Goal: Task Accomplishment & Management: Manage account settings

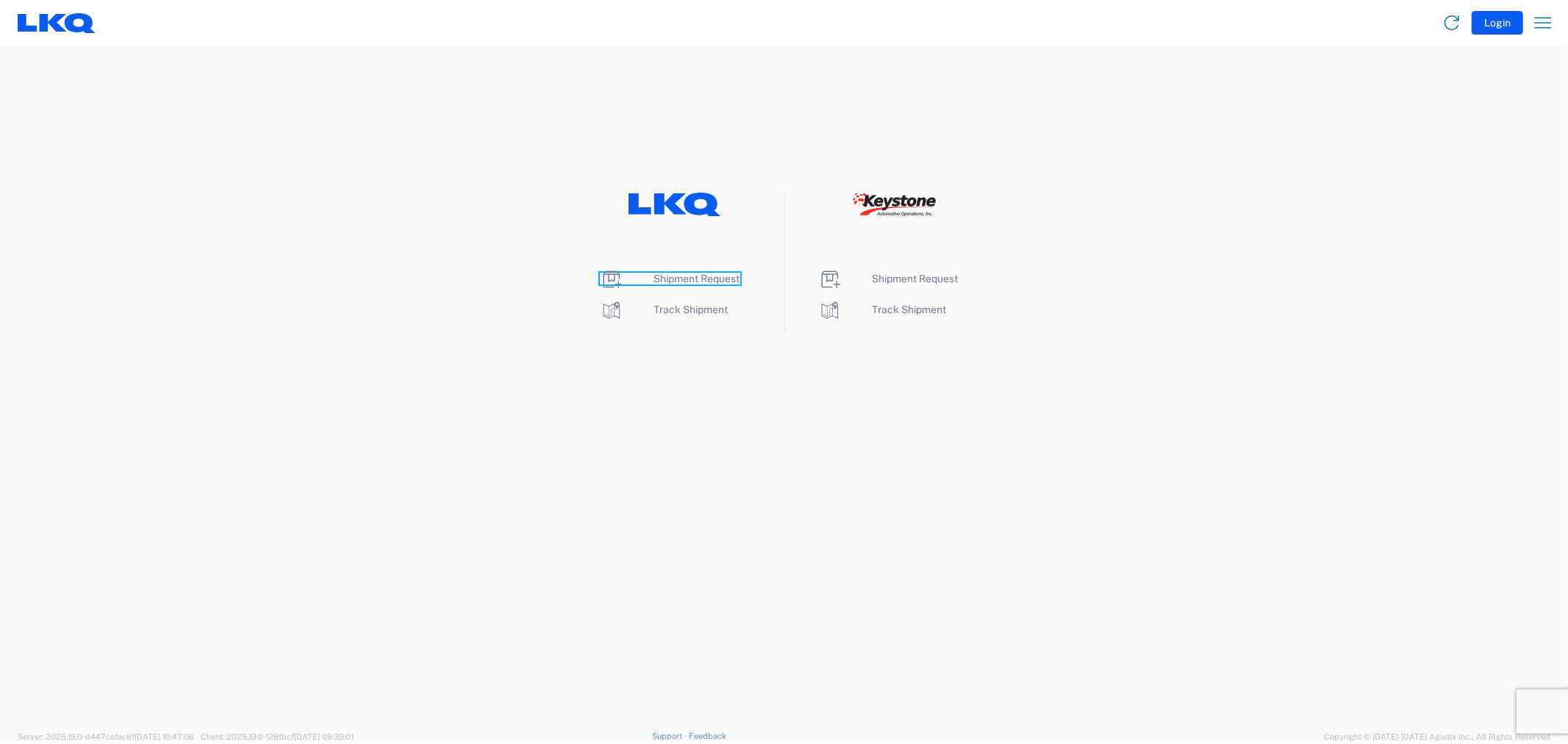
click at [699, 277] on span "Shipment Request" at bounding box center [698, 278] width 86 height 12
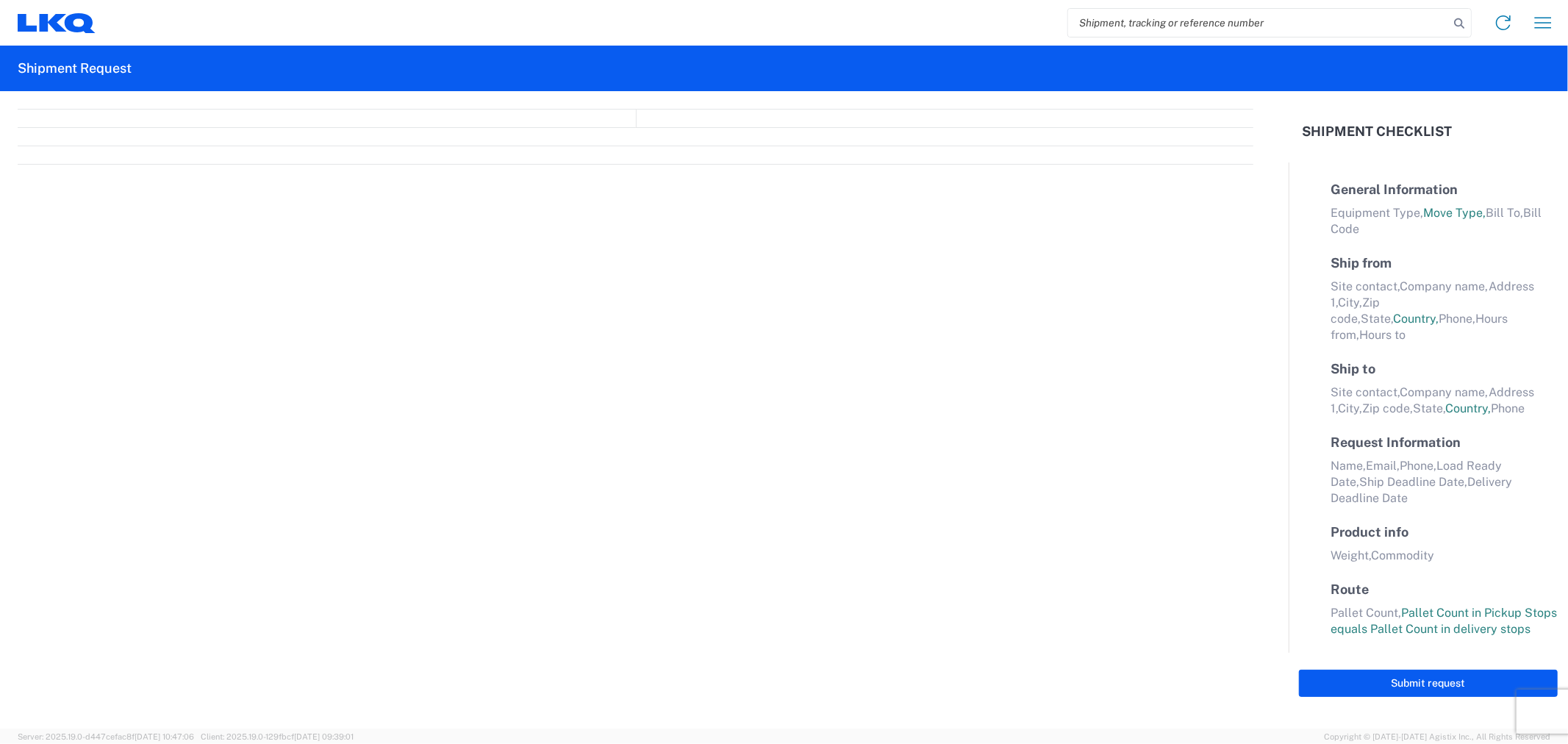
select select "FULL"
select select "LBS"
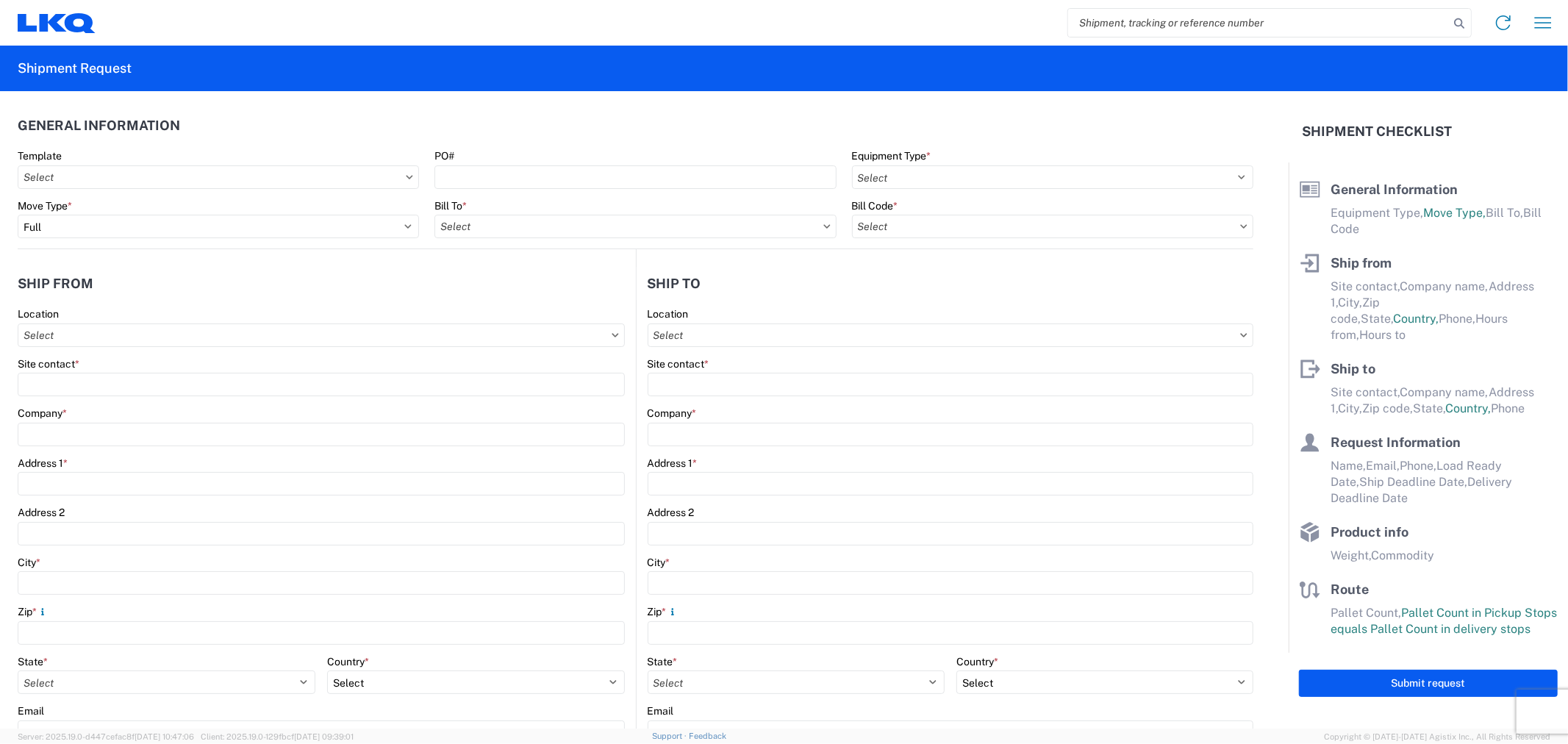
click at [1136, 28] on input "search" at bounding box center [1258, 23] width 381 height 28
type input "52686701"
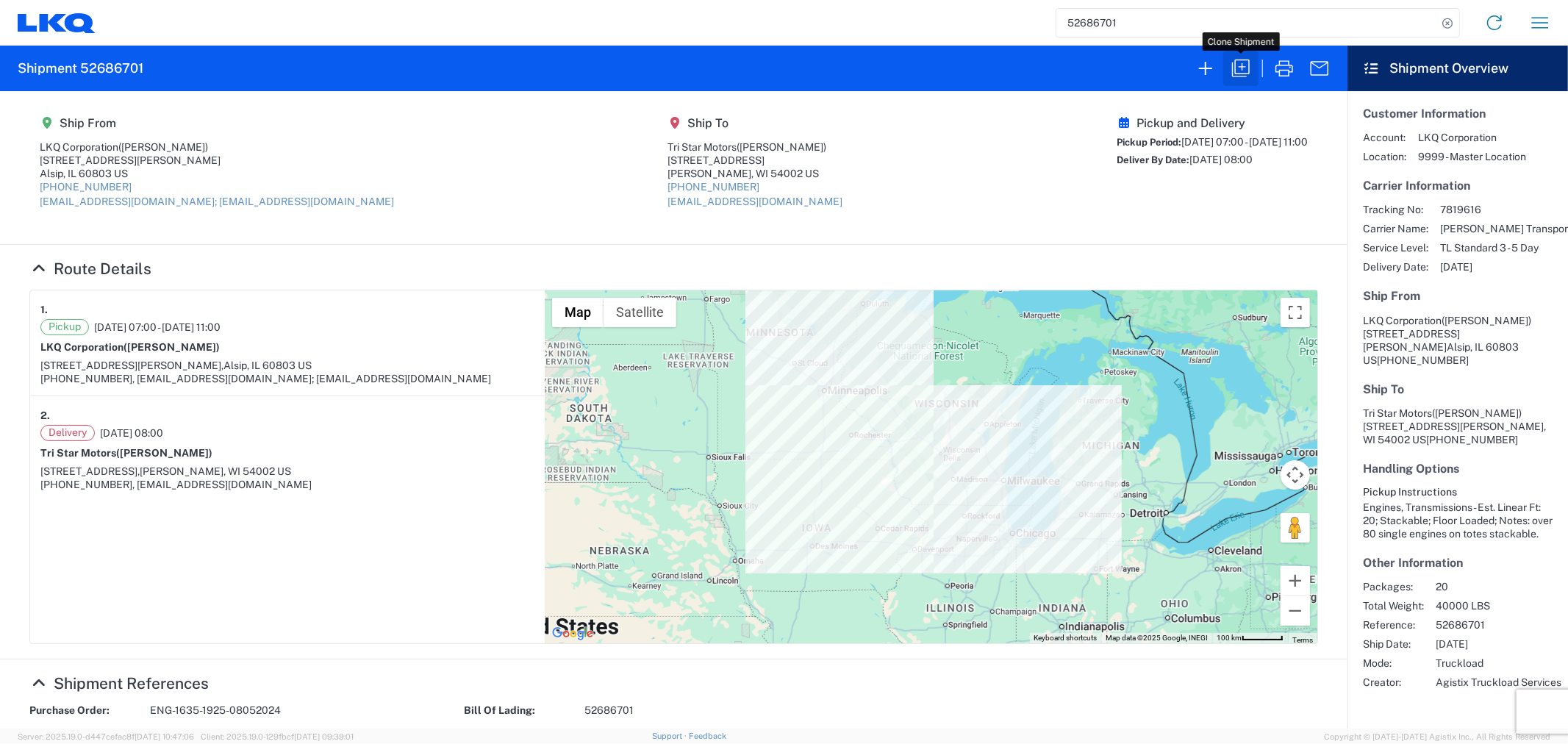
click at [1238, 69] on icon "button" at bounding box center [1241, 68] width 23 height 23
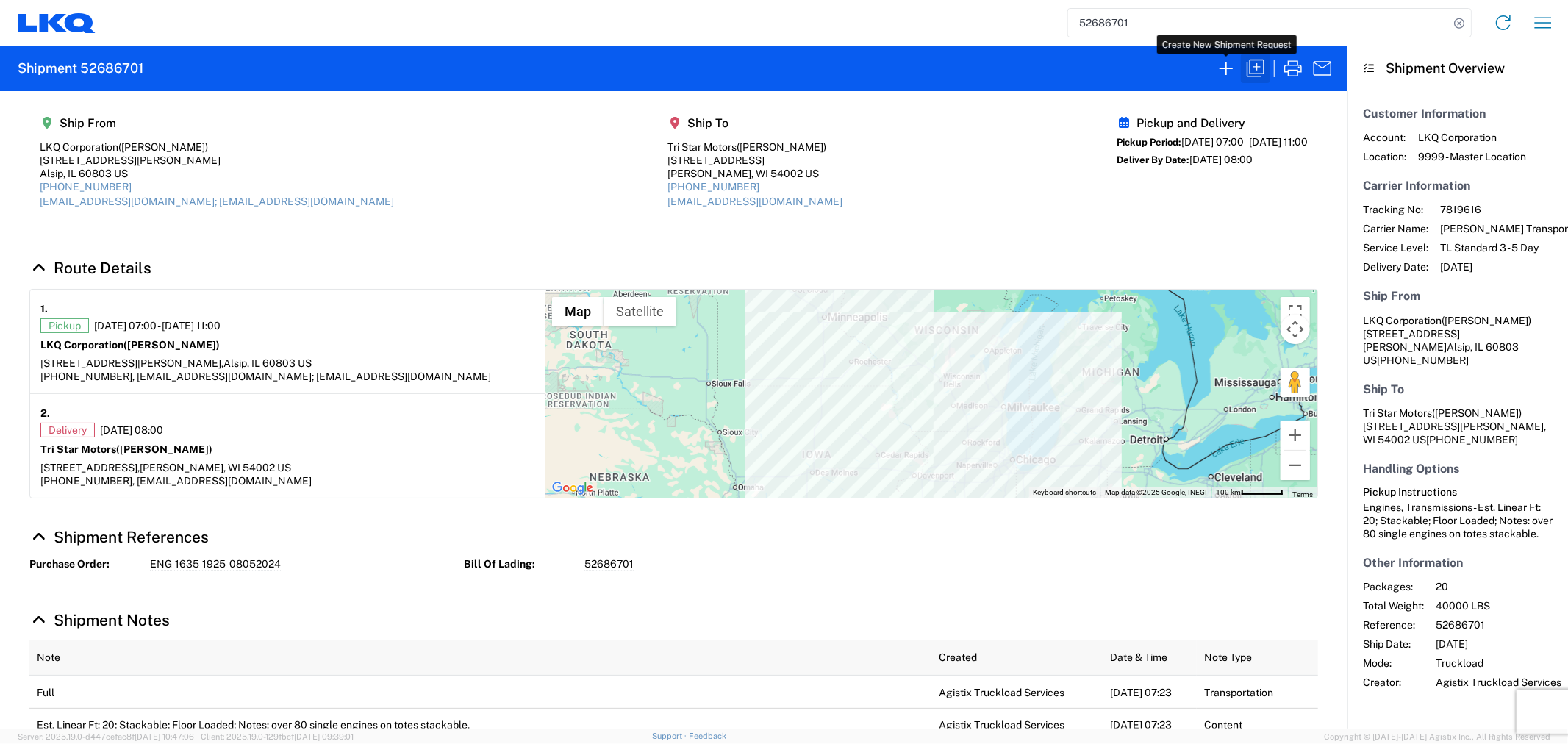
select select "FULL"
select select "US"
select select "LBS"
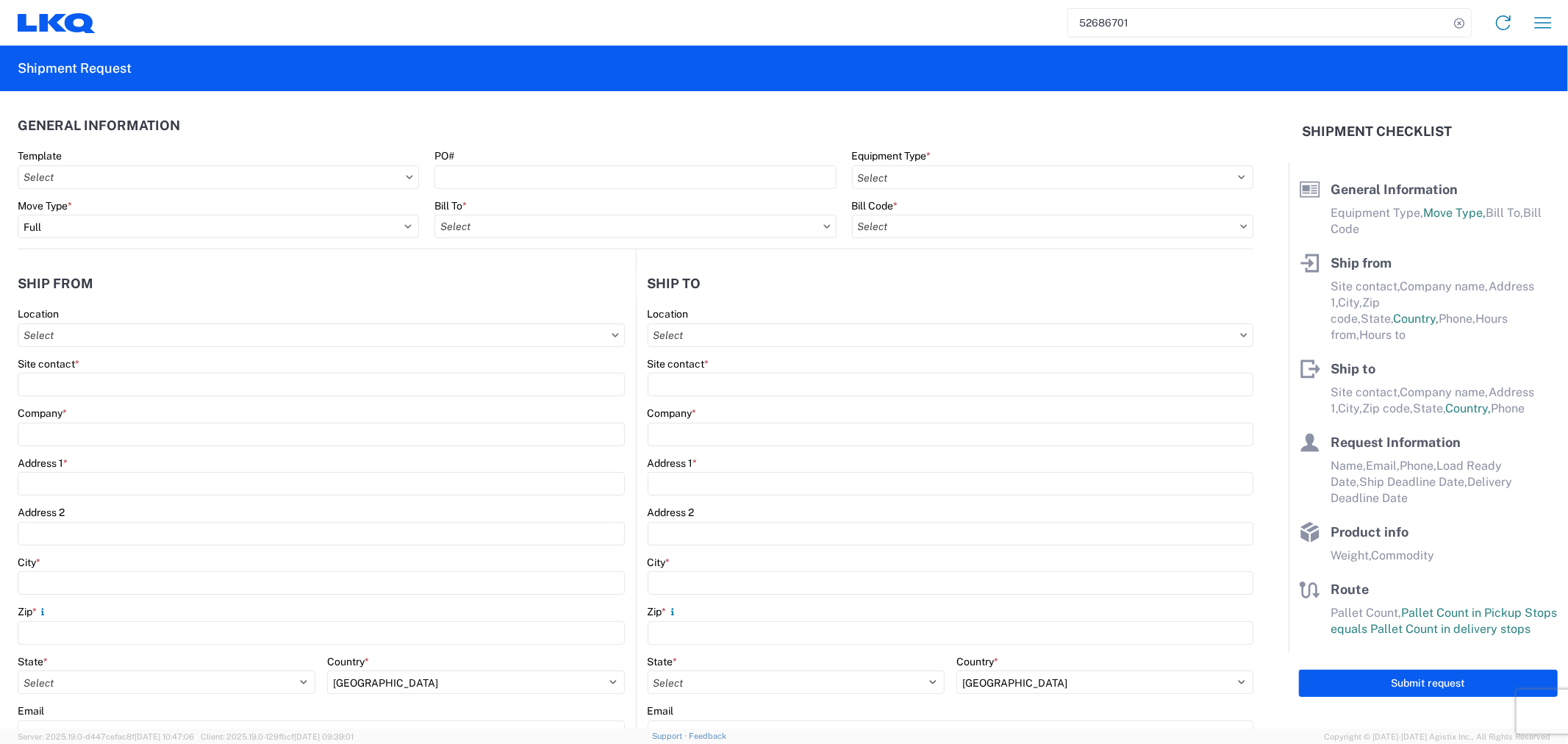
select select "STDV"
type input "[PERSON_NAME]"
type input "LKQ Corporation"
type input "[STREET_ADDRESS][PERSON_NAME]"
type input "Suite C"
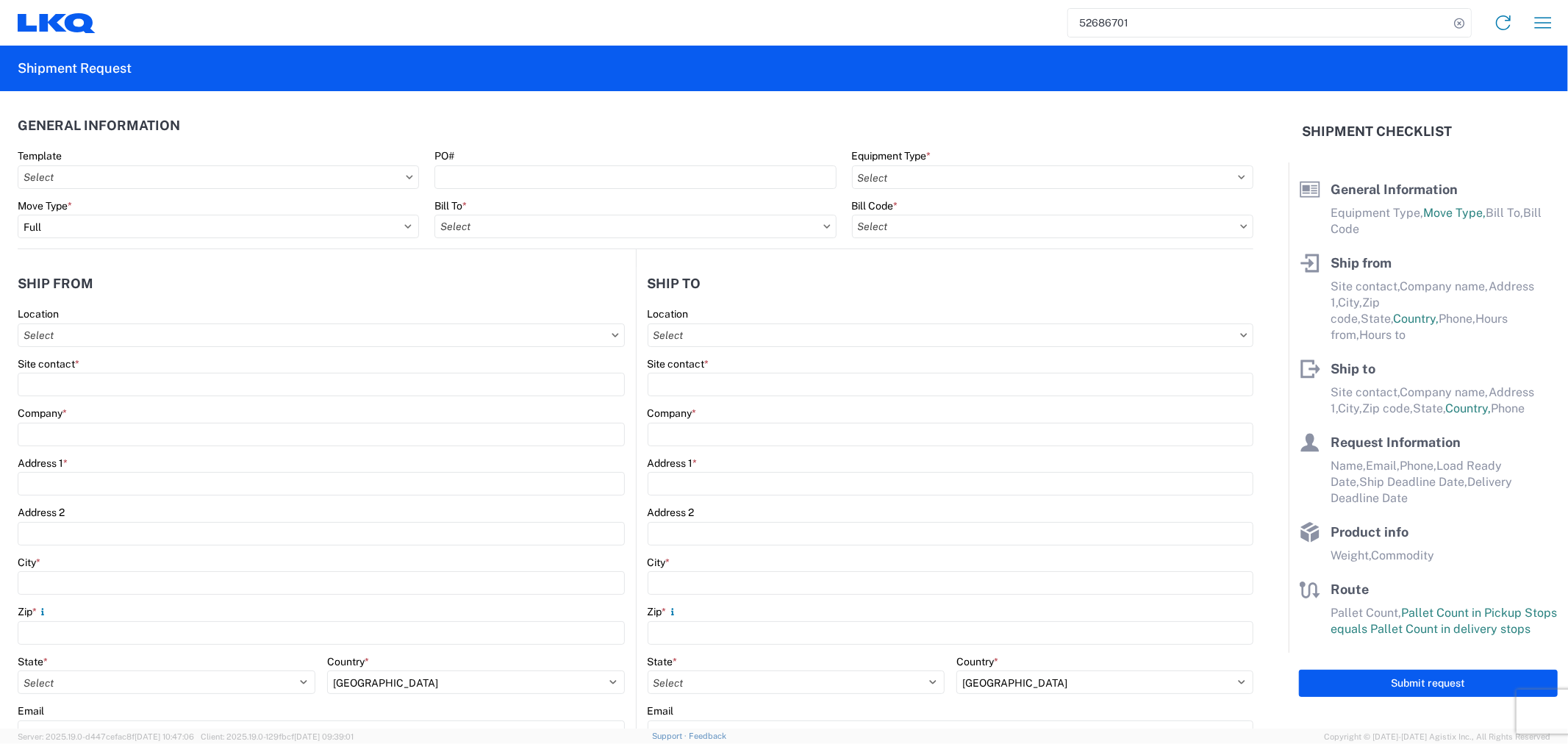
type input "Alsip"
type input "60803"
type input "[EMAIL_ADDRESS][DOMAIN_NAME]; [EMAIL_ADDRESS][DOMAIN_NAME]"
type input "[PERSON_NAME]"
type input "Tri Star Motors"
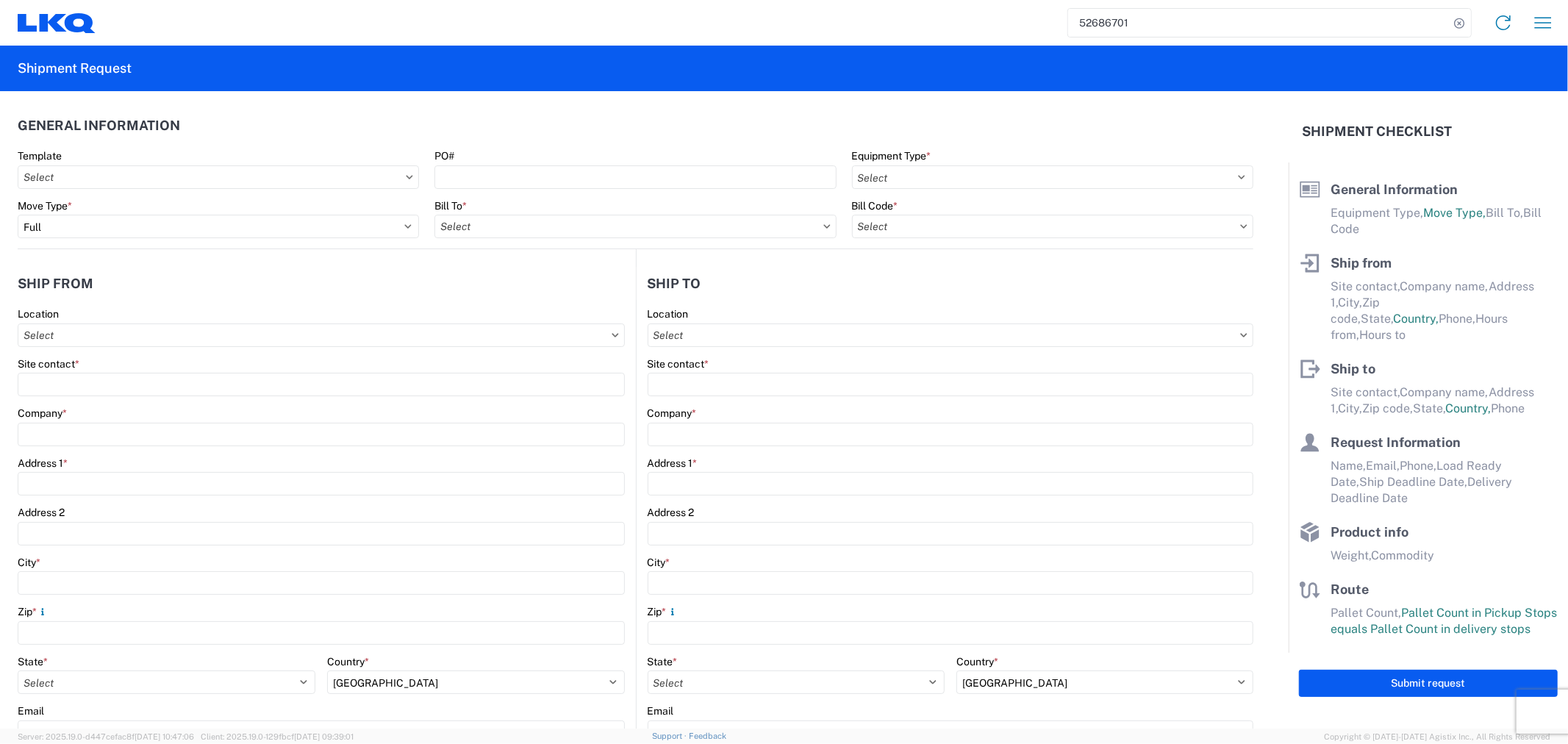
type input "[STREET_ADDRESS]"
type input "[PERSON_NAME]"
type input "54002"
type input "[EMAIL_ADDRESS][DOMAIN_NAME]"
type input "[PERSON_NAME]"
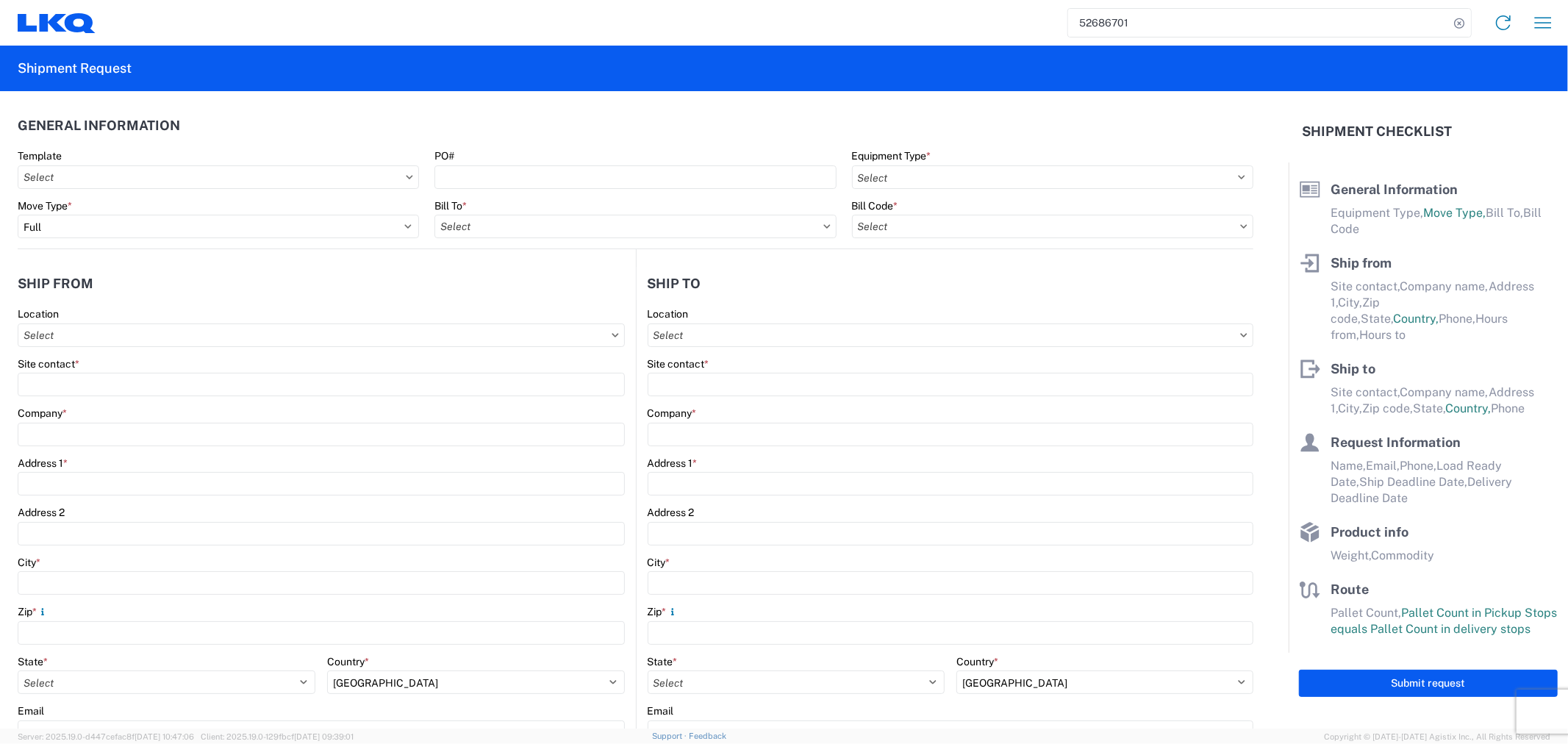
type input "[EMAIL_ADDRESS][DOMAIN_NAME]"
type input "[PHONE_NUMBER]"
type input "[DATE]"
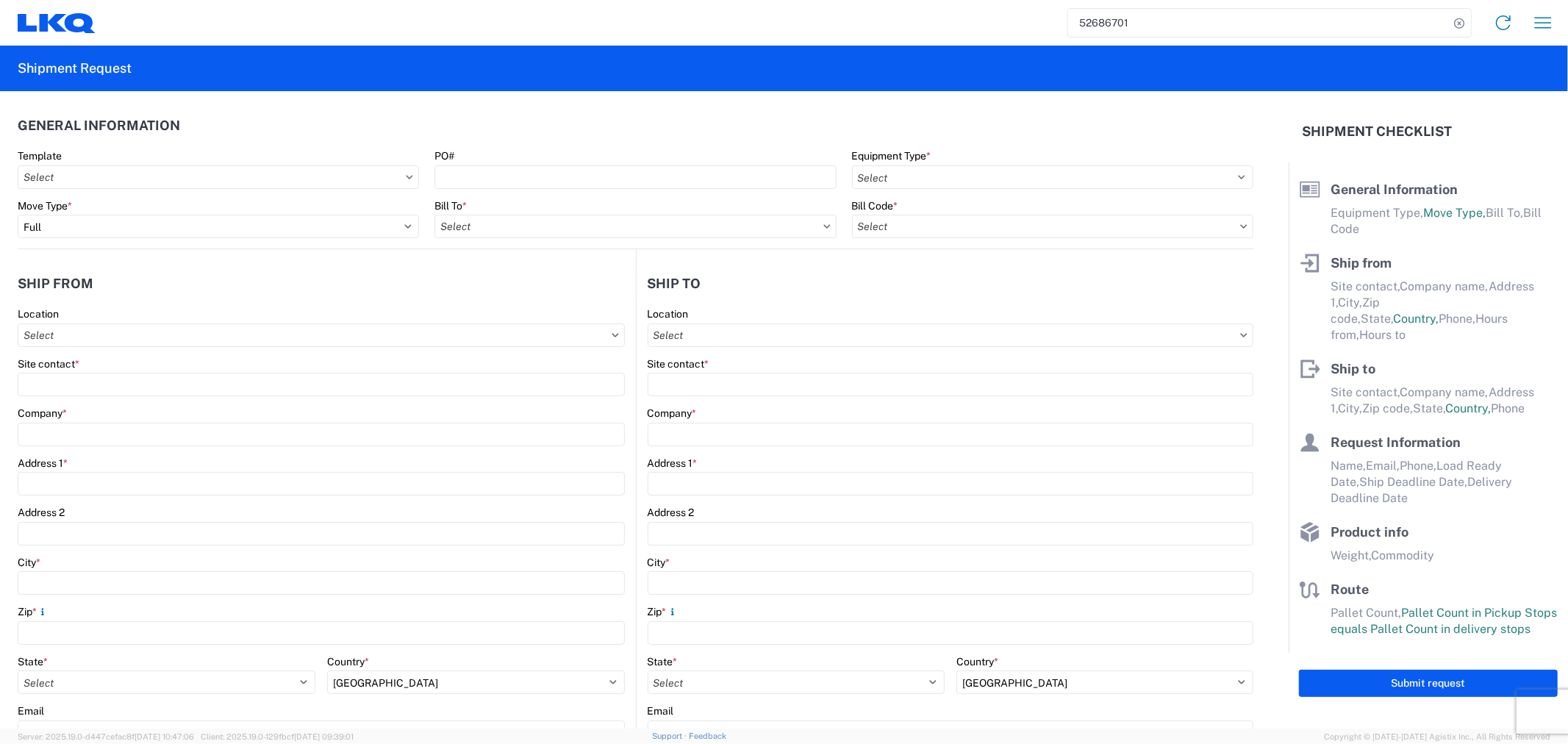
type input "40000"
type input "Engines, Transmissions"
type input "20"
type input "0"
type input "1"
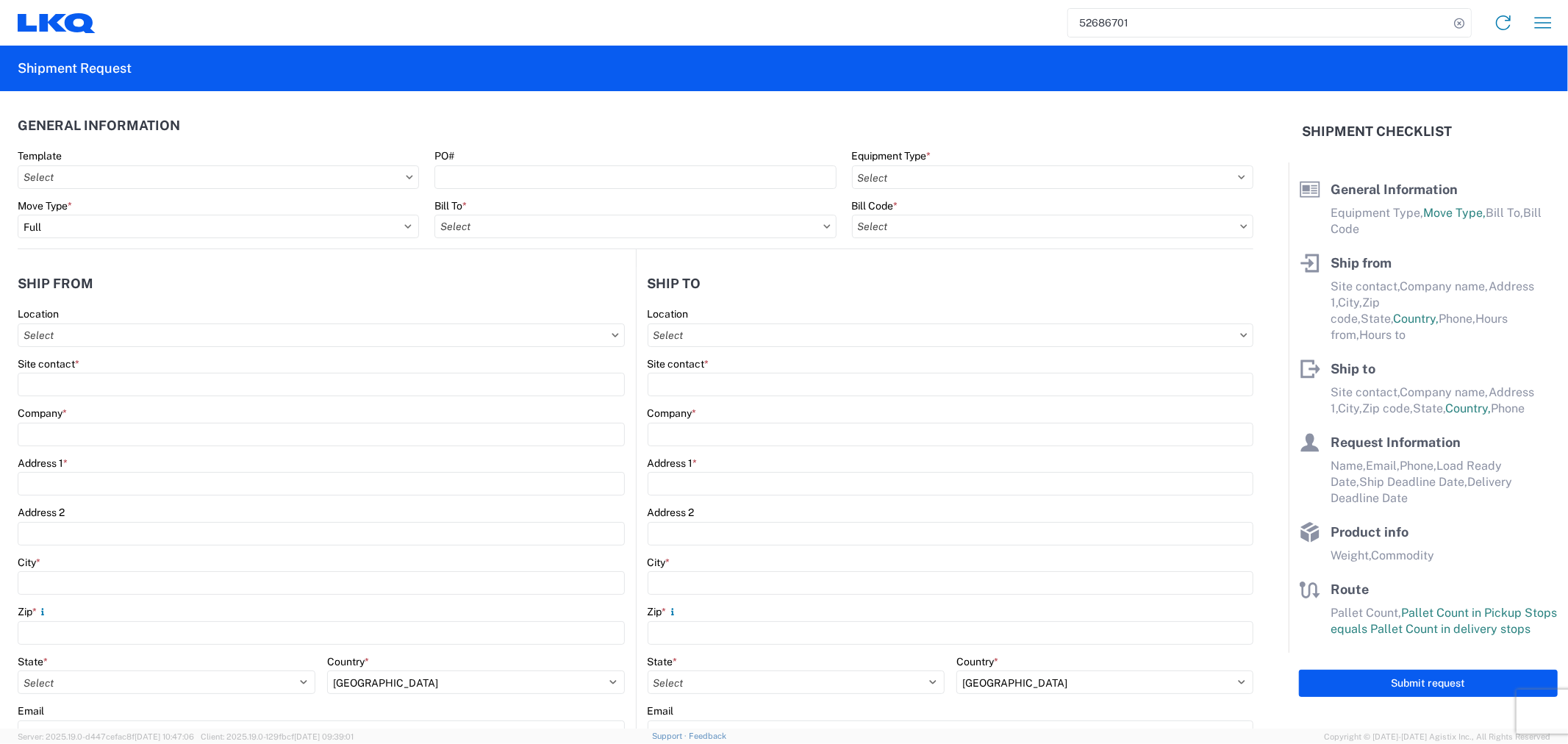
type input "1"
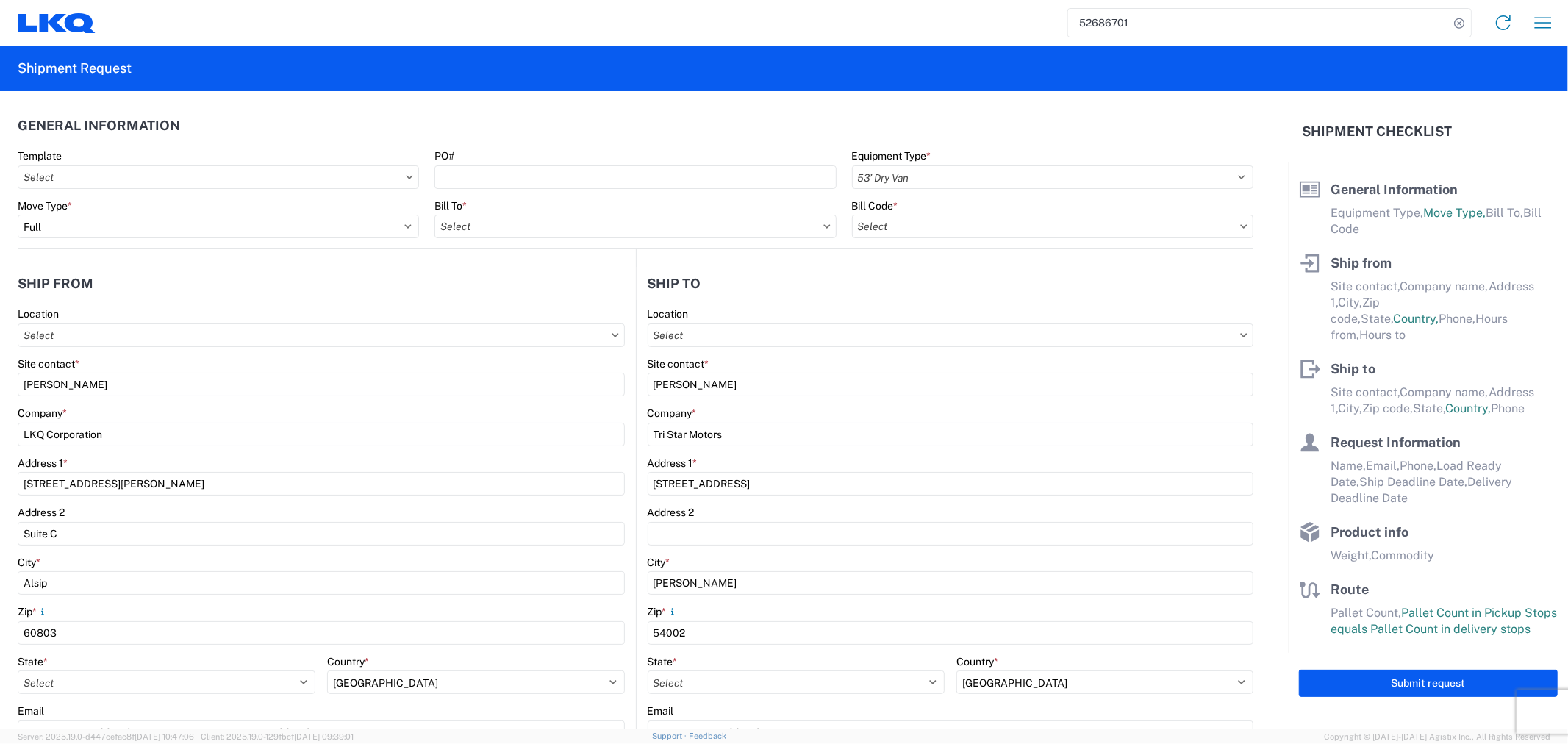
type input "1"
type textarea "over 80 single engines on totes stackable."
select select "US"
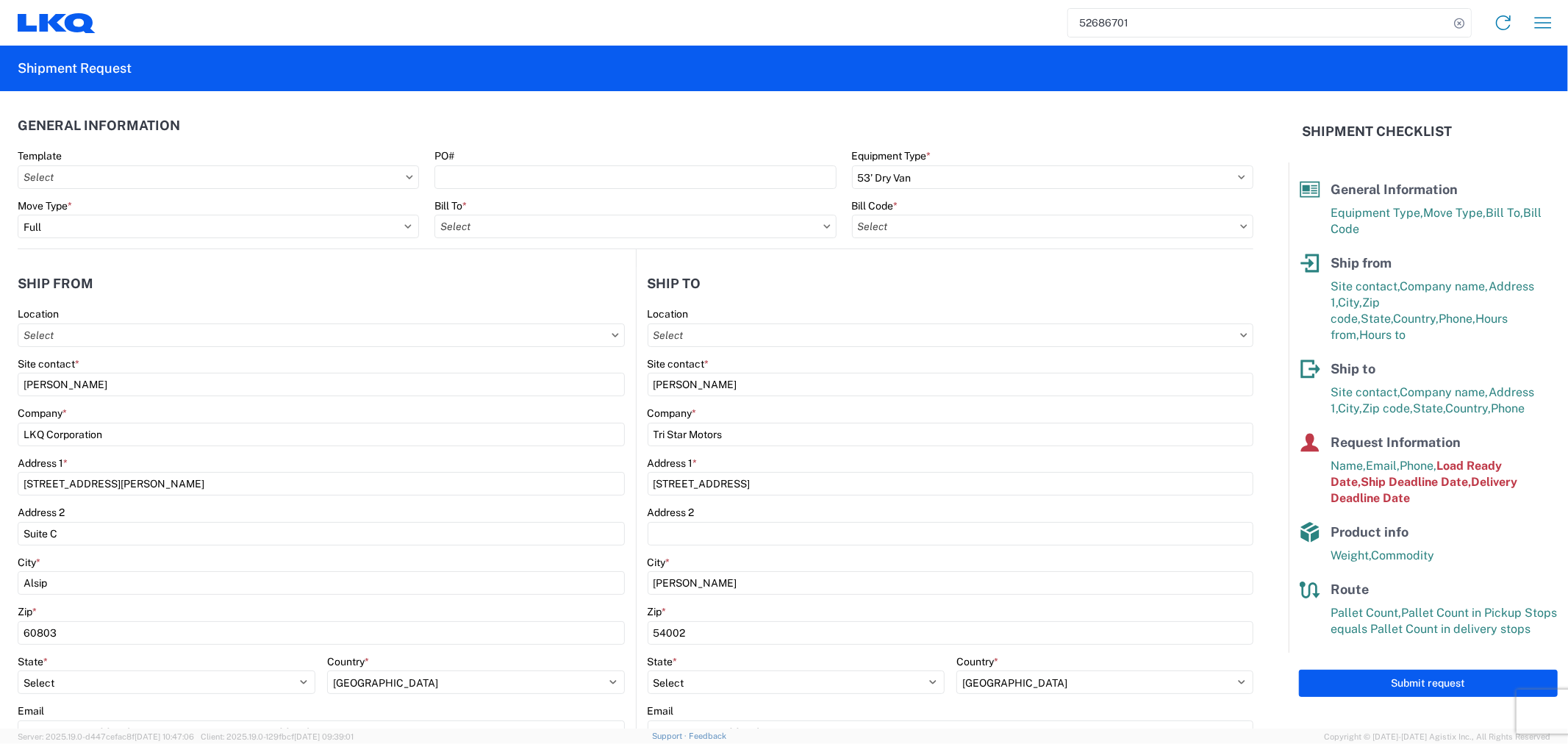
type input "1635 - [PERSON_NAME]"
type input "1635-6300-66000-0000 - 1635 Freight Out"
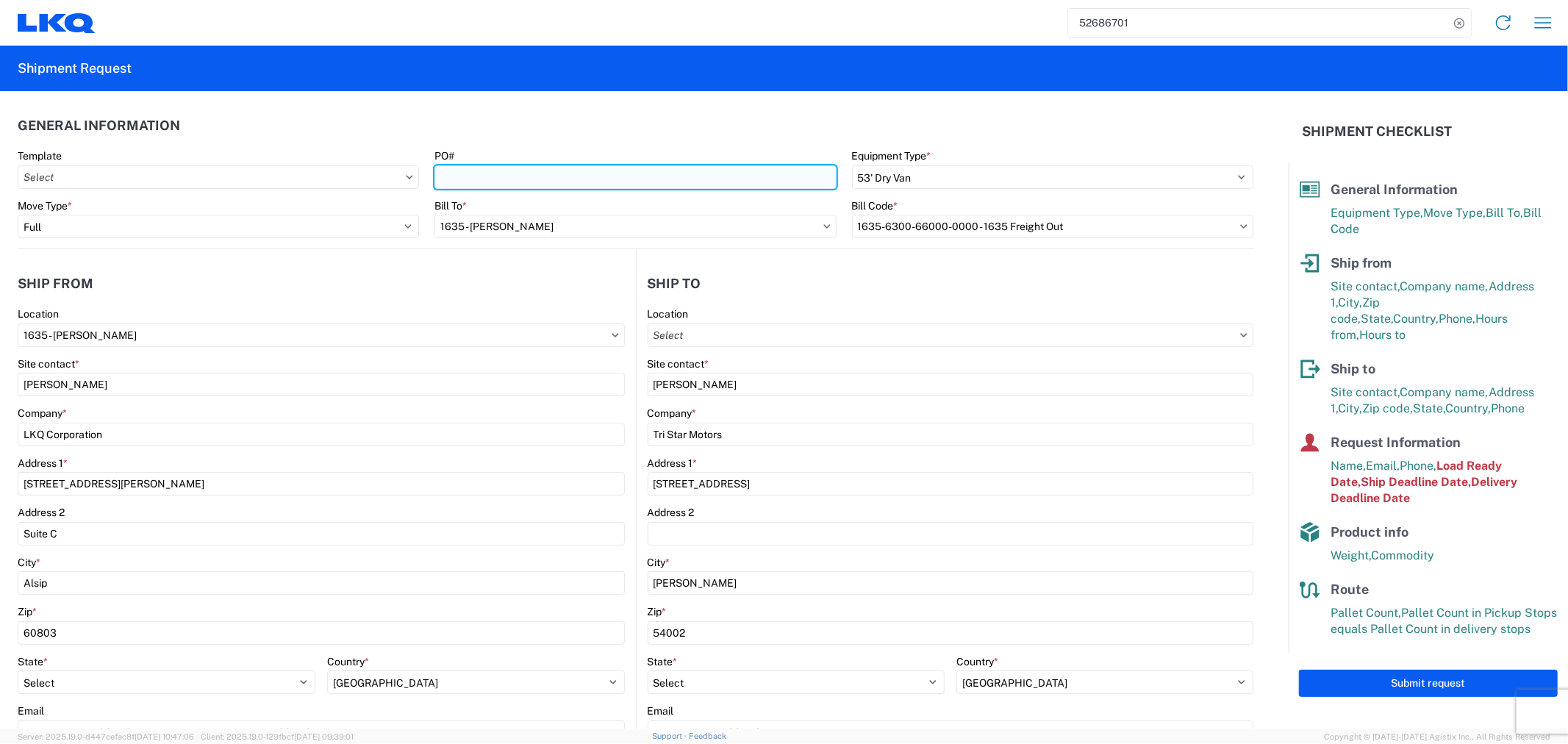
click at [622, 174] on input "PO#" at bounding box center [635, 177] width 402 height 23
click at [579, 171] on input "ENG-09" at bounding box center [635, 177] width 402 height 23
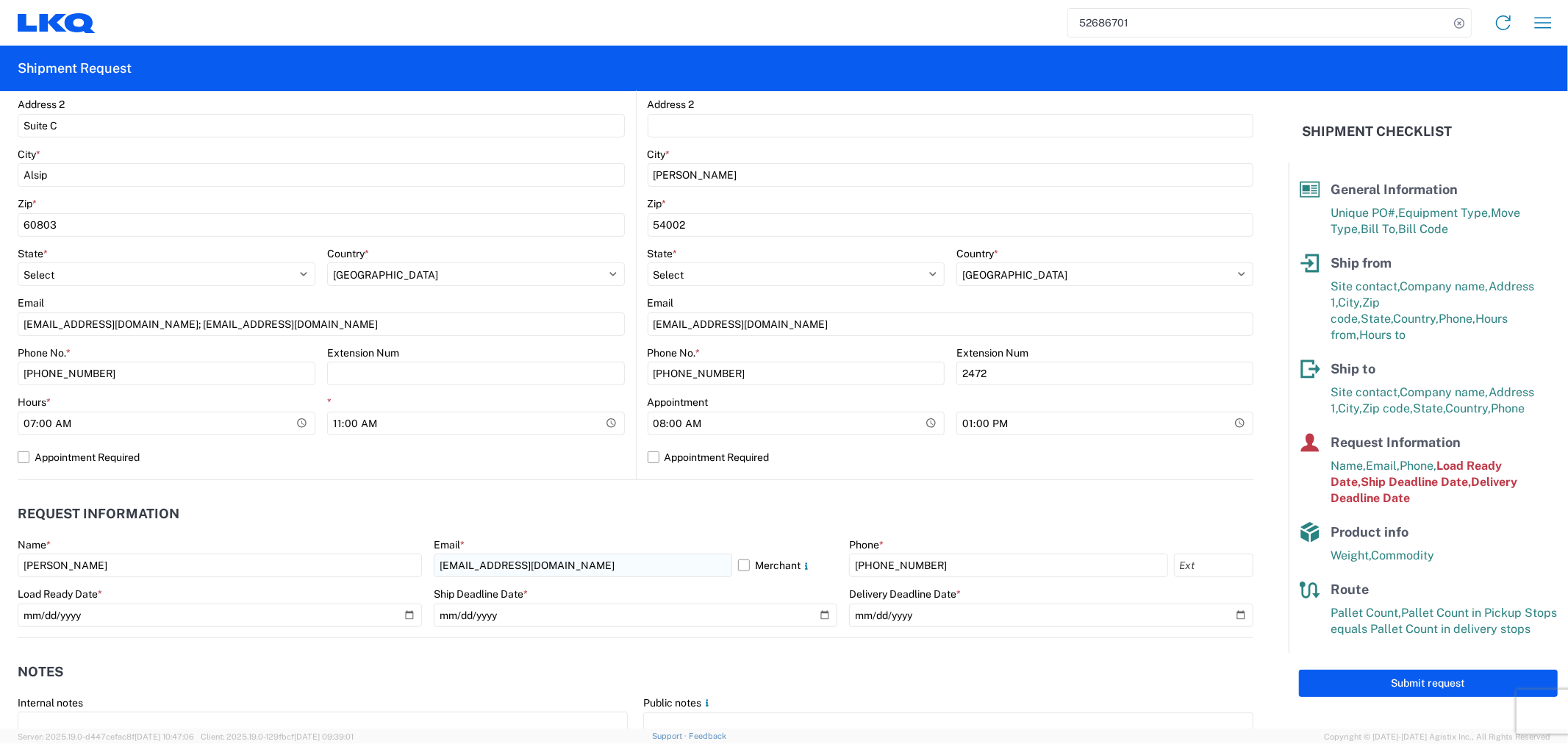
scroll to position [735, 0]
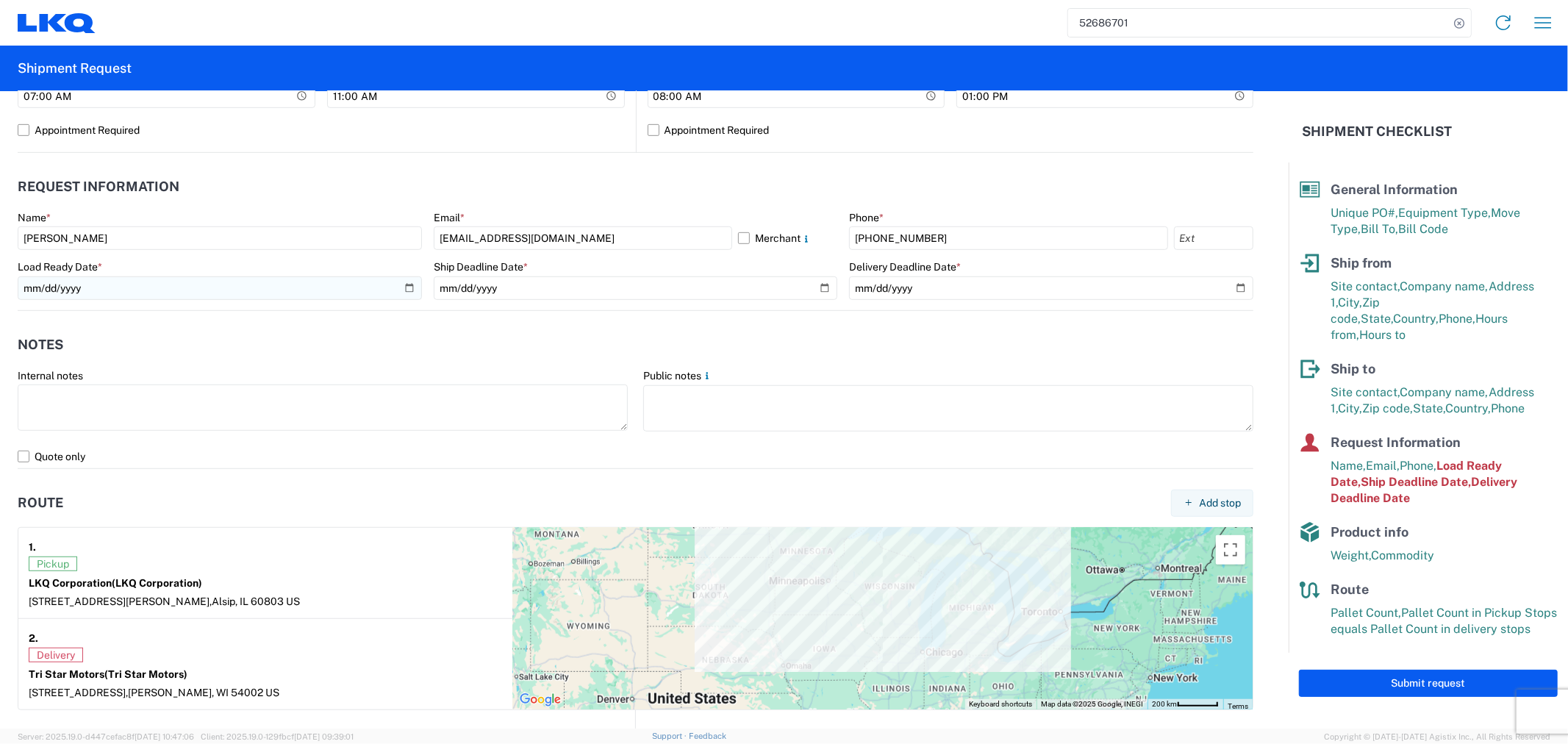
type input "ENG-09222025"
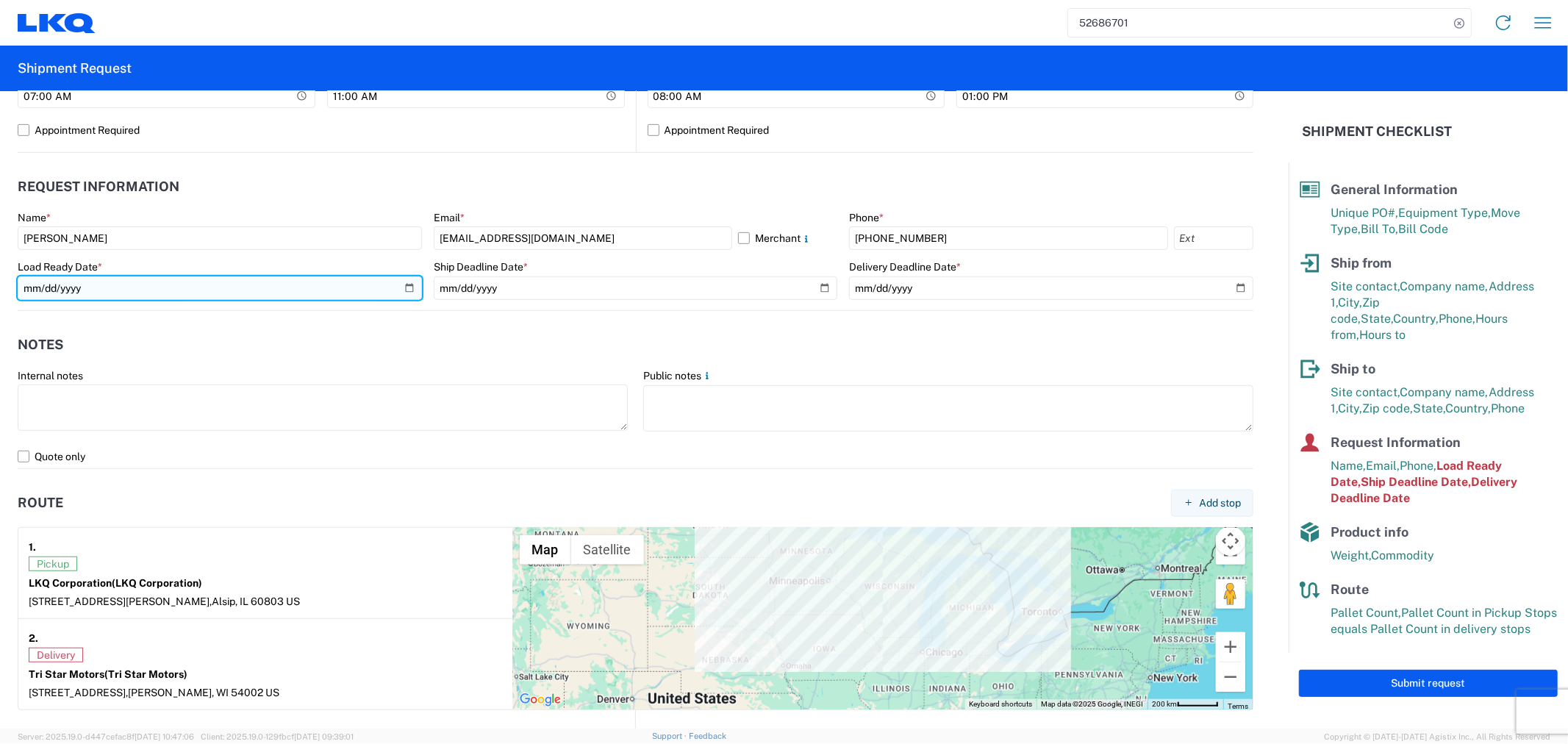
click at [406, 294] on input "[DATE]" at bounding box center [220, 288] width 404 height 23
type input "[DATE]"
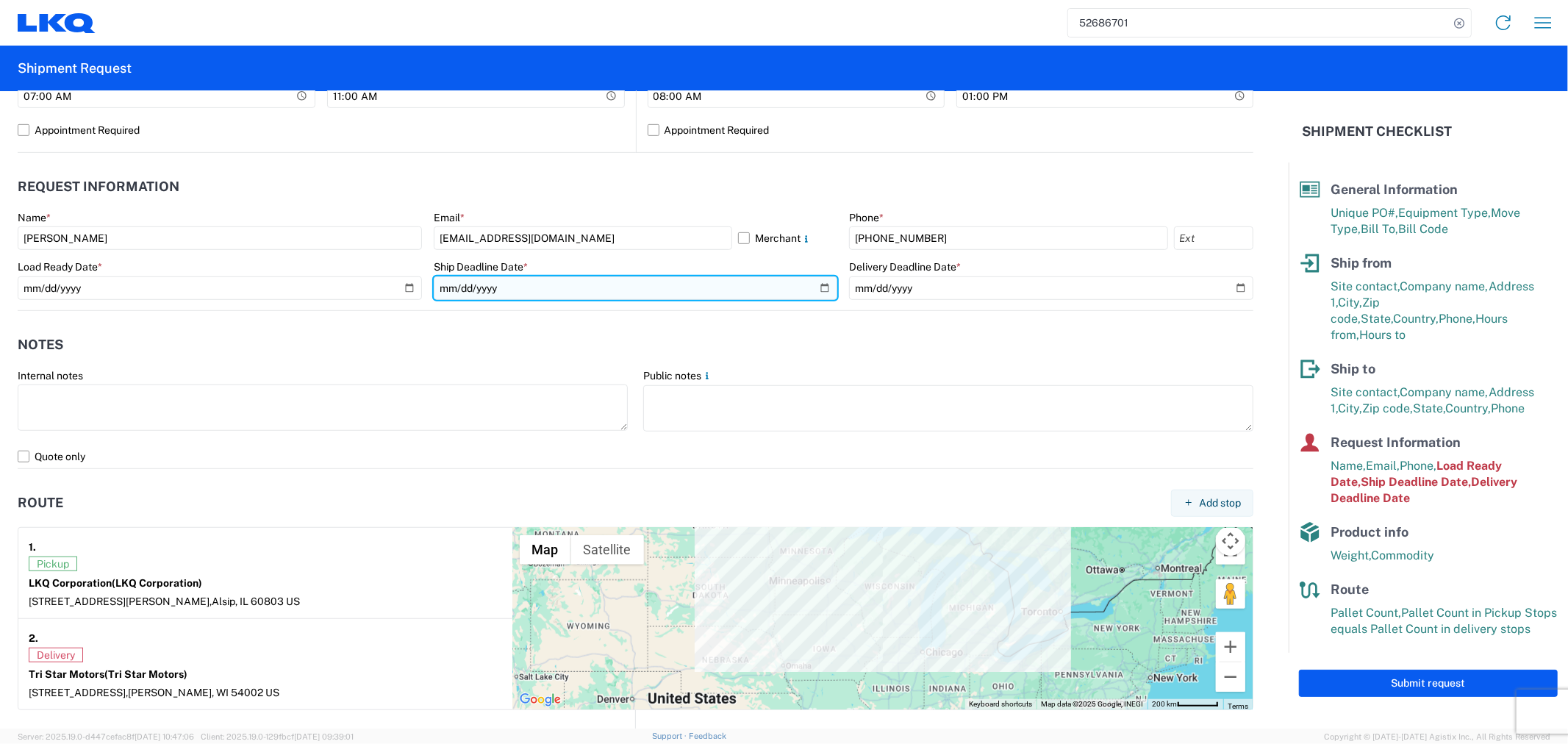
click at [811, 284] on input "[DATE]" at bounding box center [636, 288] width 404 height 23
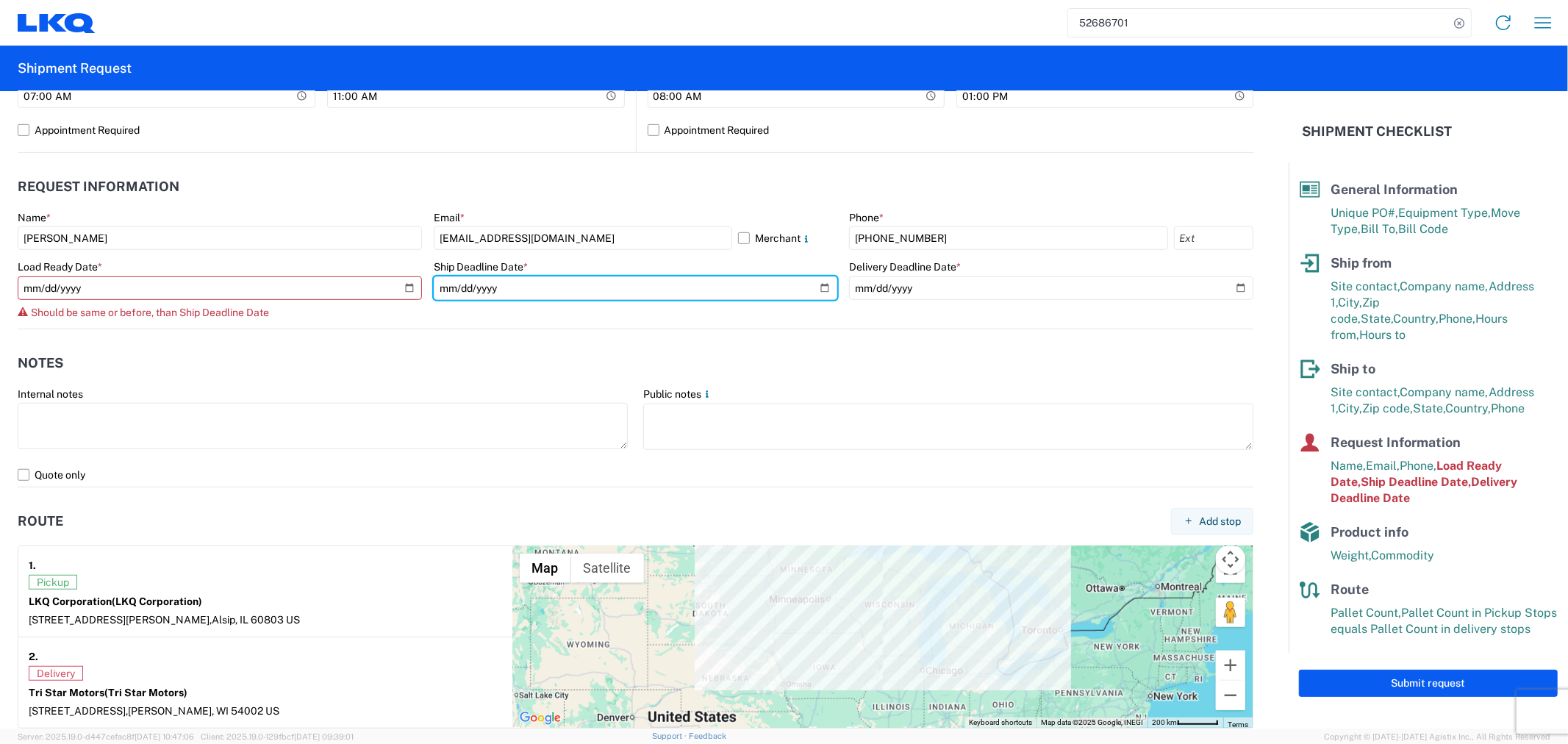
type input "[DATE]"
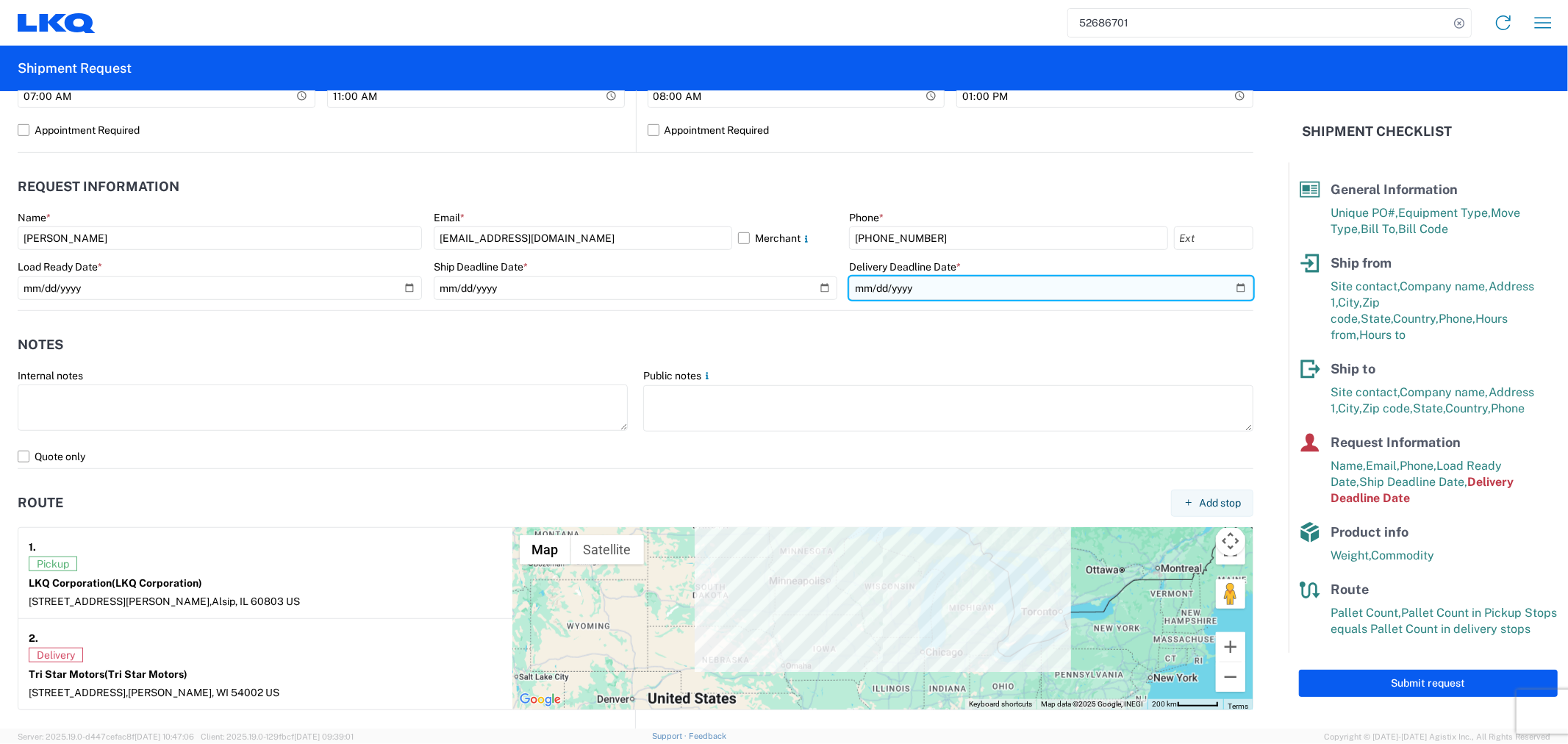
click at [1230, 282] on input "[DATE]" at bounding box center [1052, 288] width 404 height 23
type input "[DATE]"
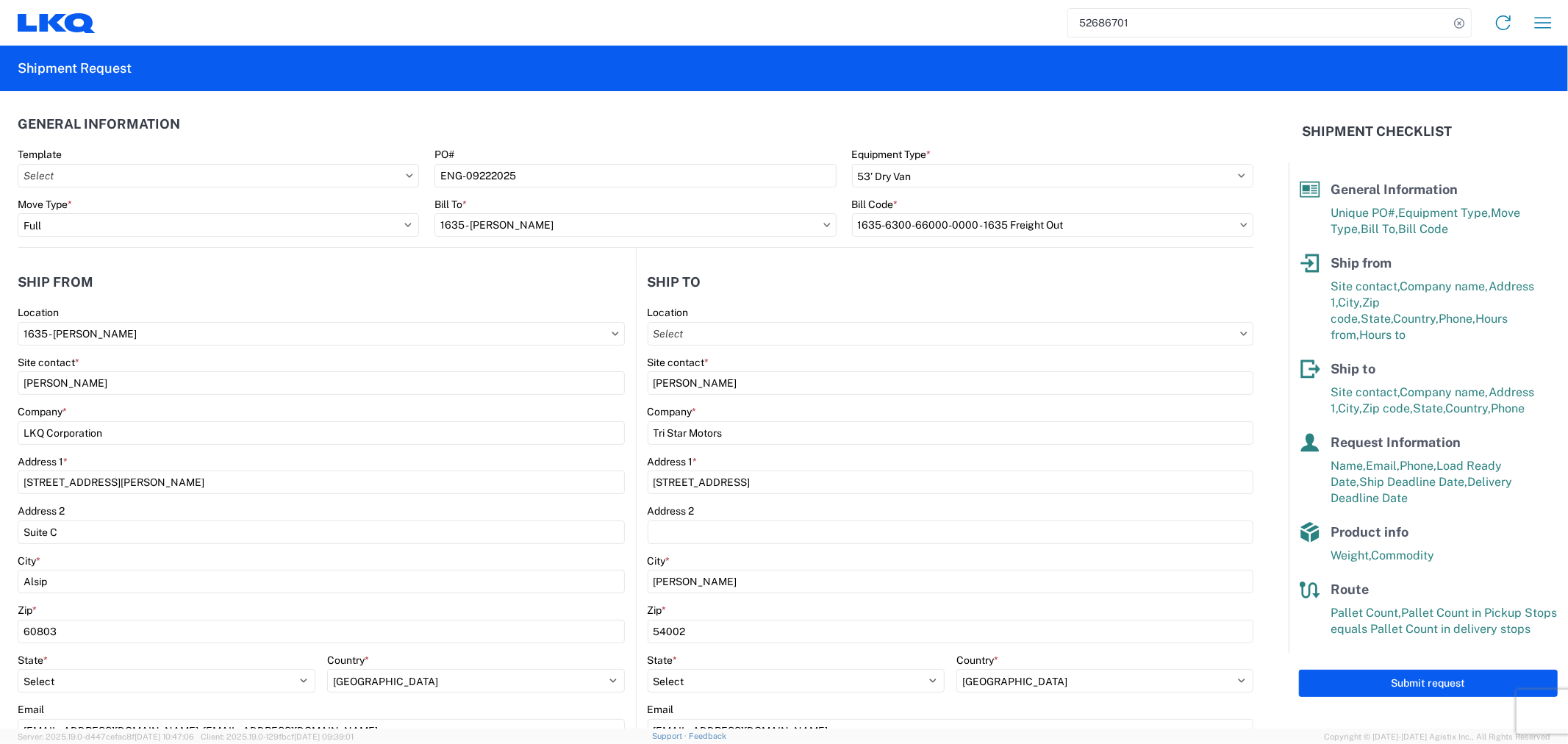
scroll to position [0, 0]
click at [1314, 670] on button "Submit request" at bounding box center [1428, 683] width 259 height 27
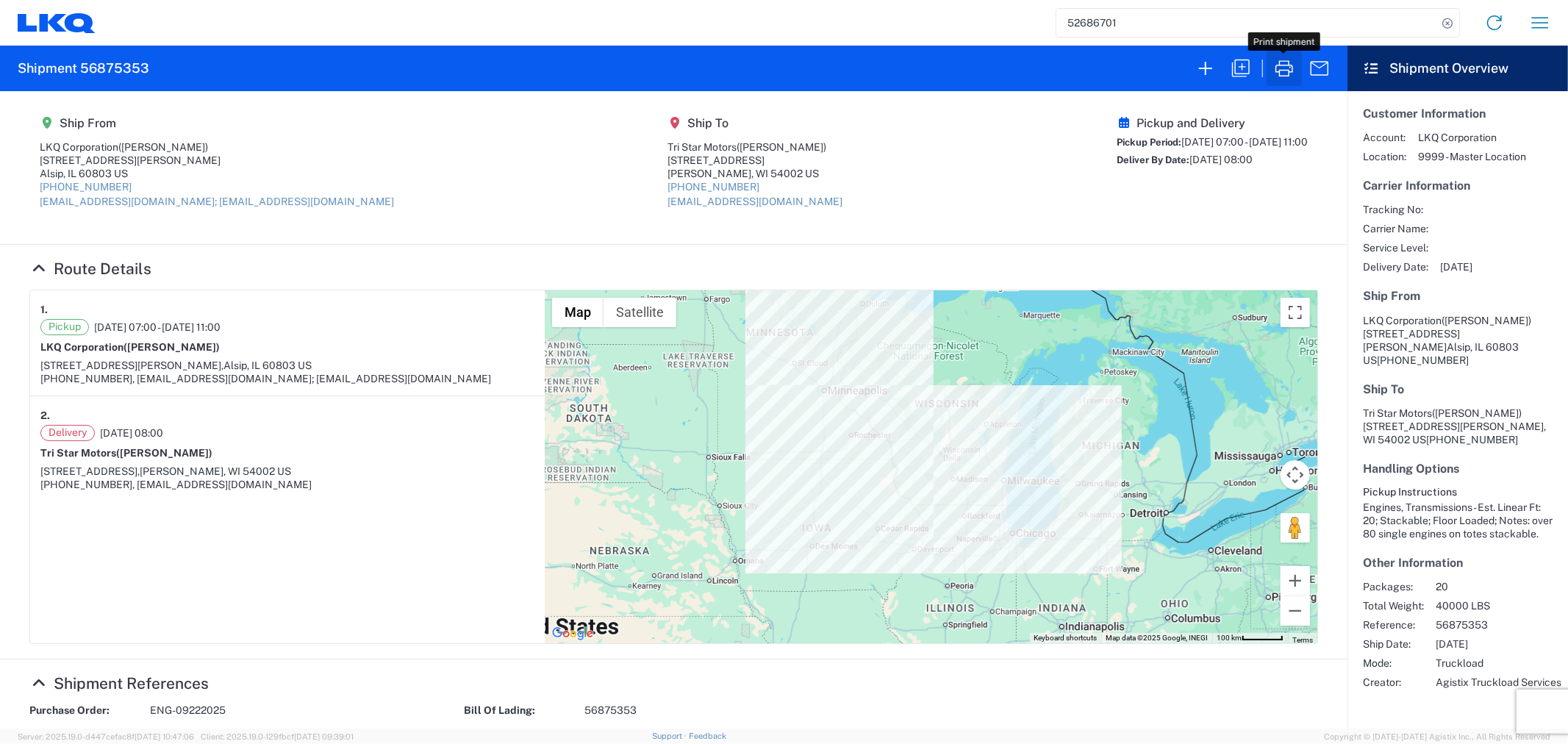
click at [1287, 72] on icon "button" at bounding box center [1284, 68] width 23 height 23
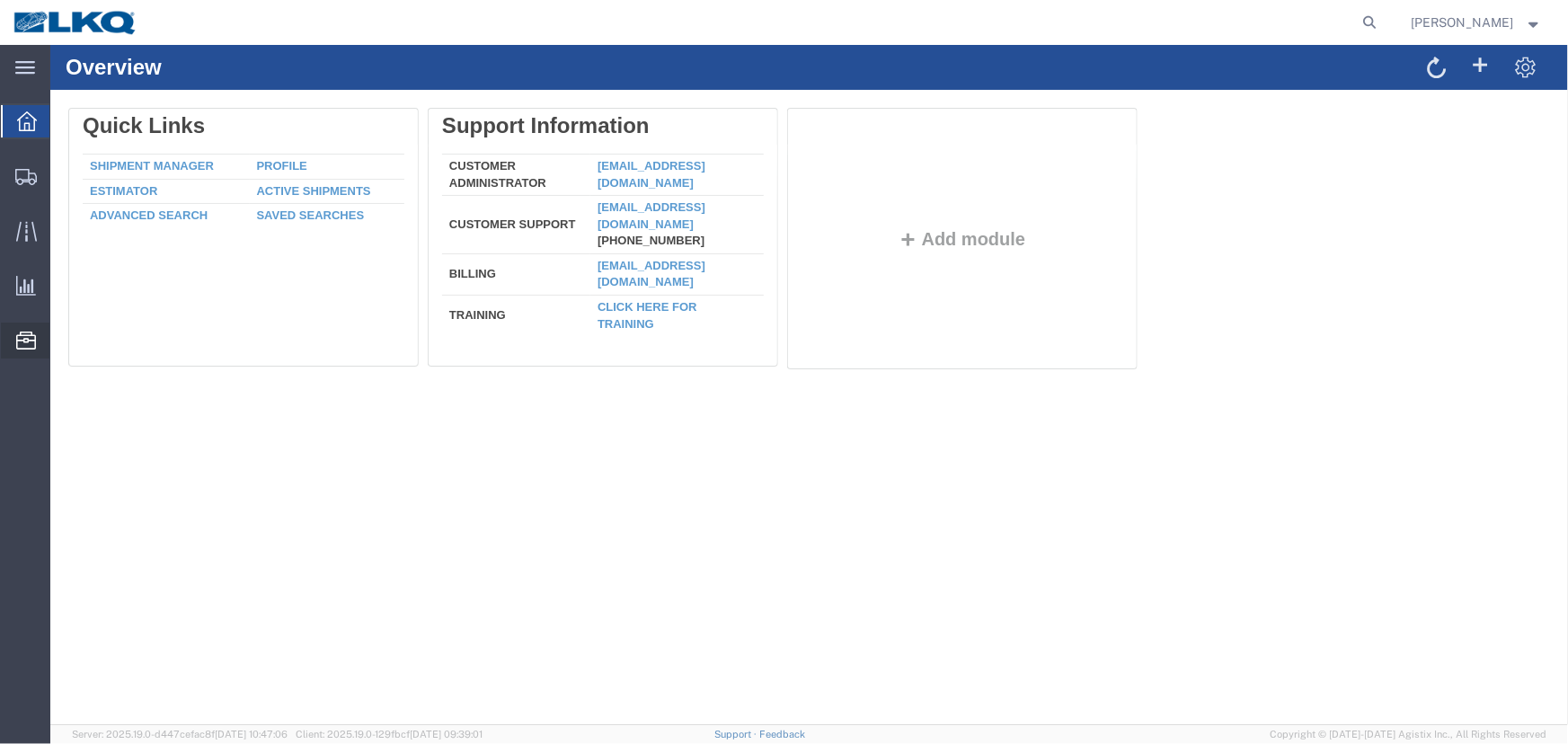
click at [0, 0] on span "Location Appointment" at bounding box center [0, 0] width 0 height 0
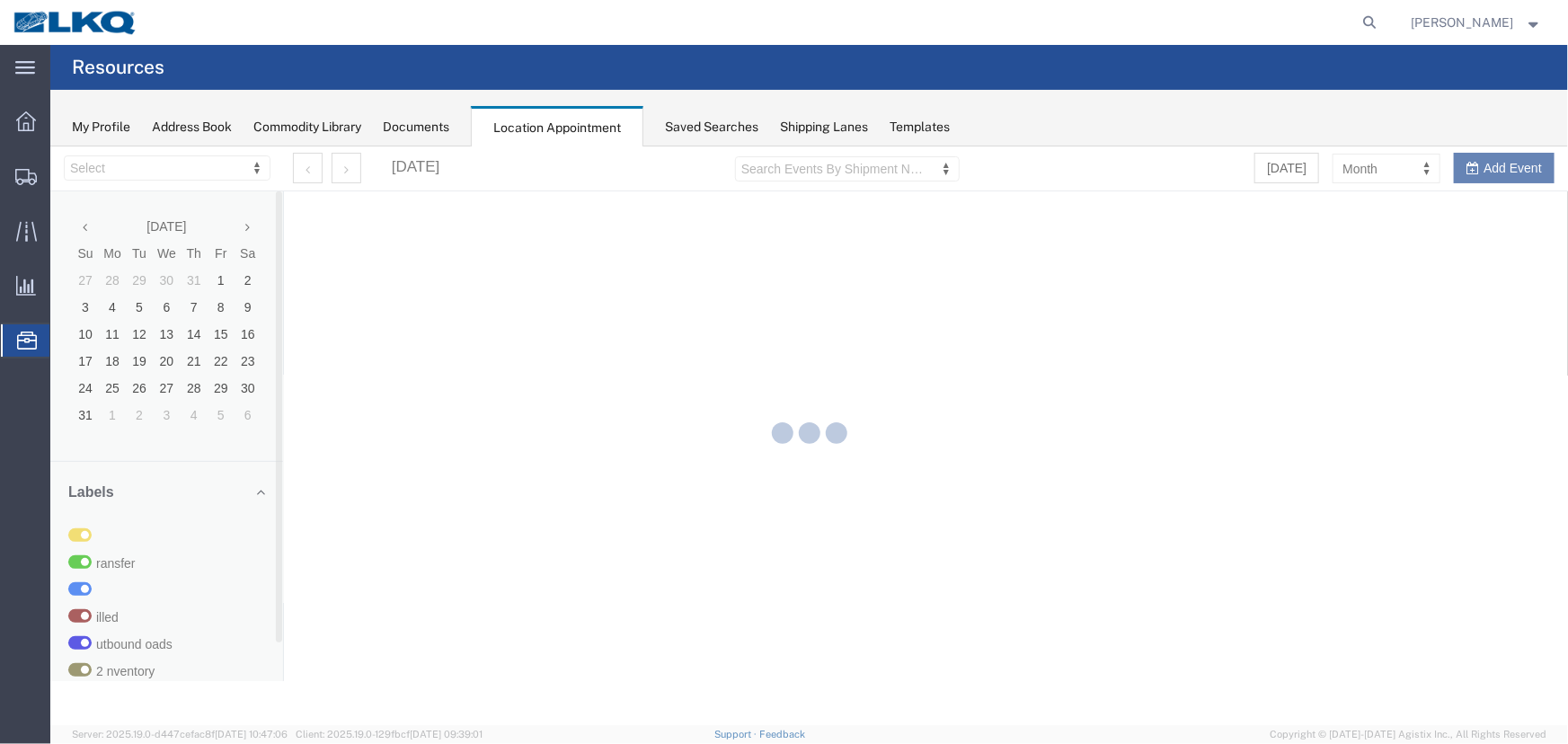
select select "27634"
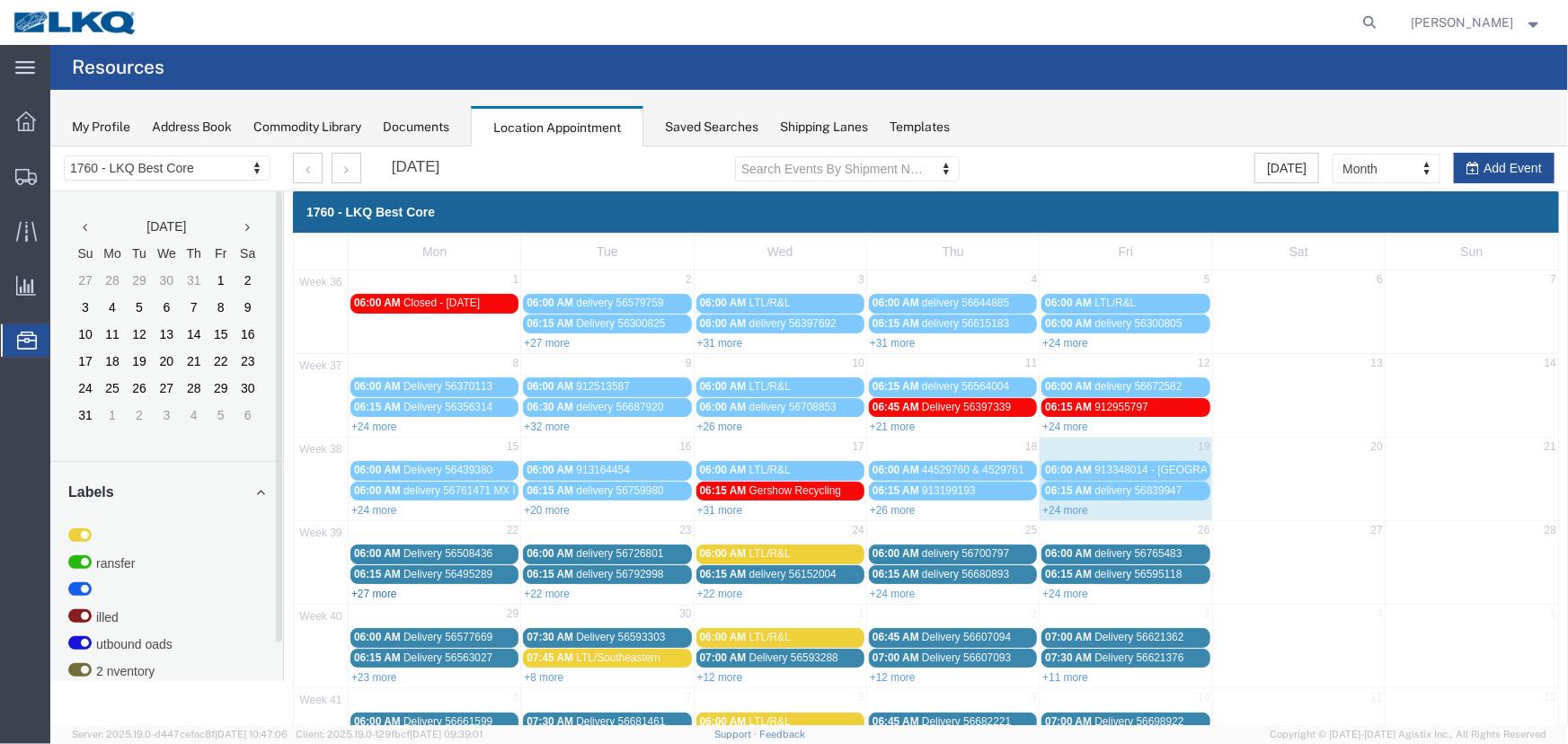
click at [378, 589] on link "+27 more" at bounding box center [373, 593] width 45 height 13
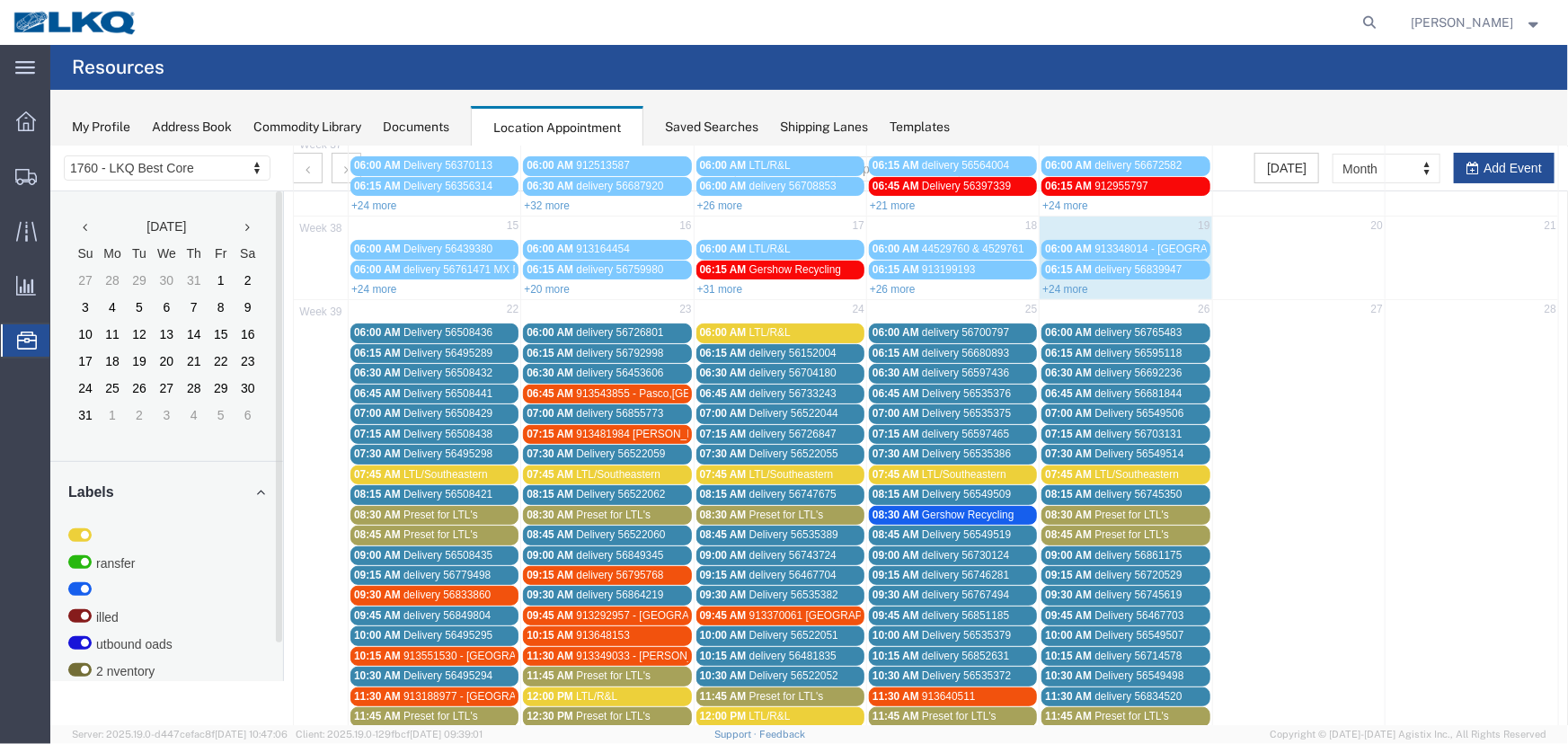
scroll to position [224, 0]
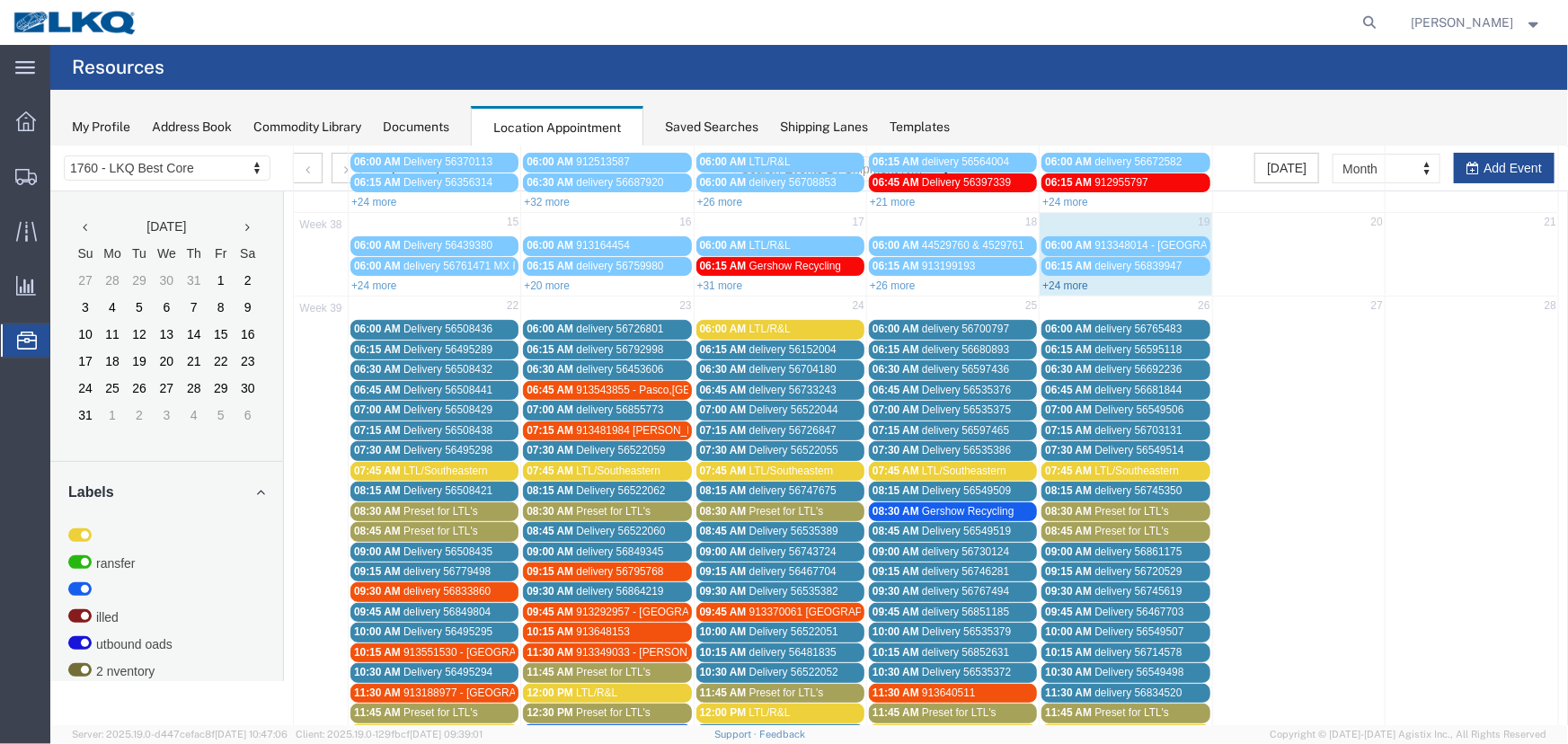
click at [1053, 279] on link "+24 more" at bounding box center [1064, 285] width 45 height 13
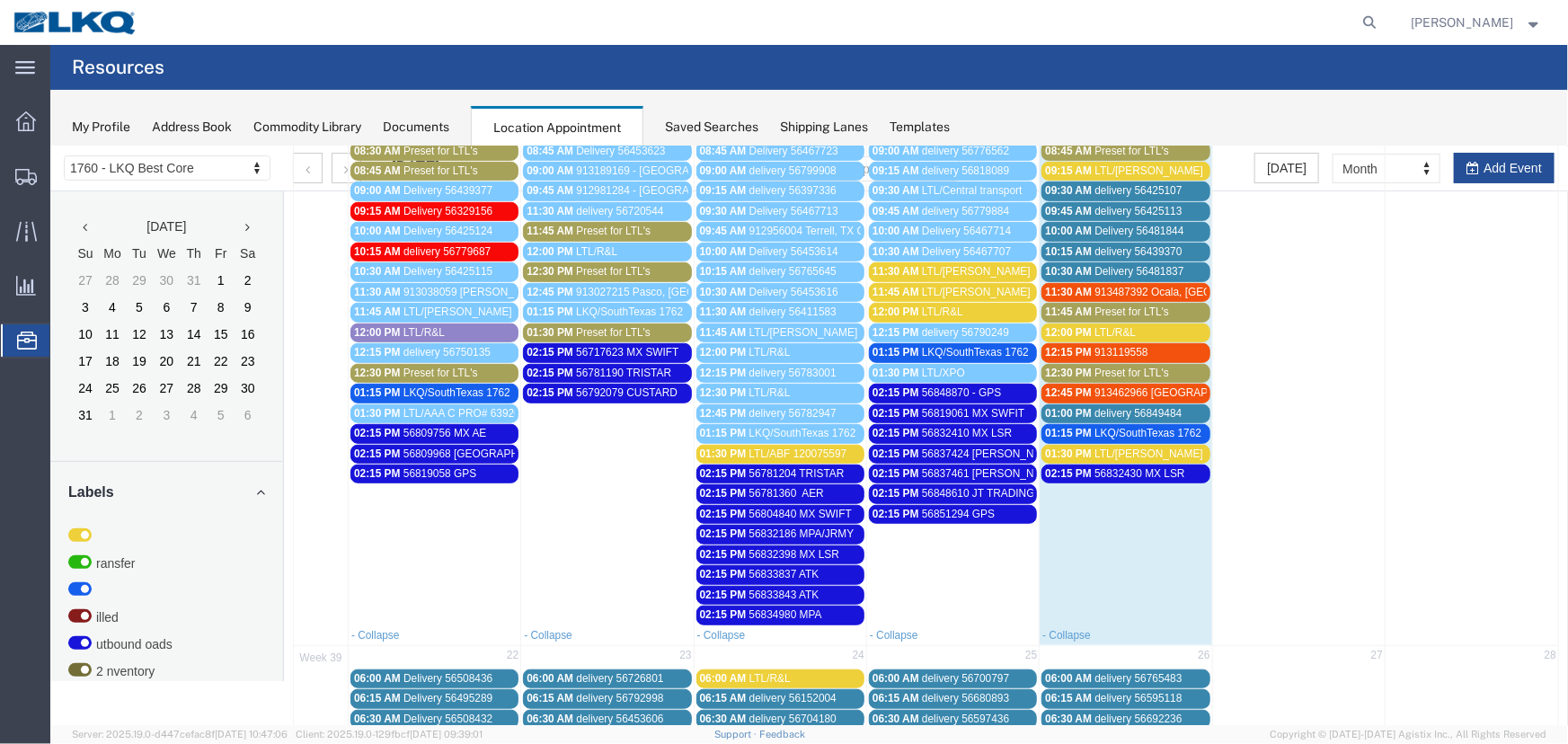
scroll to position [305, 0]
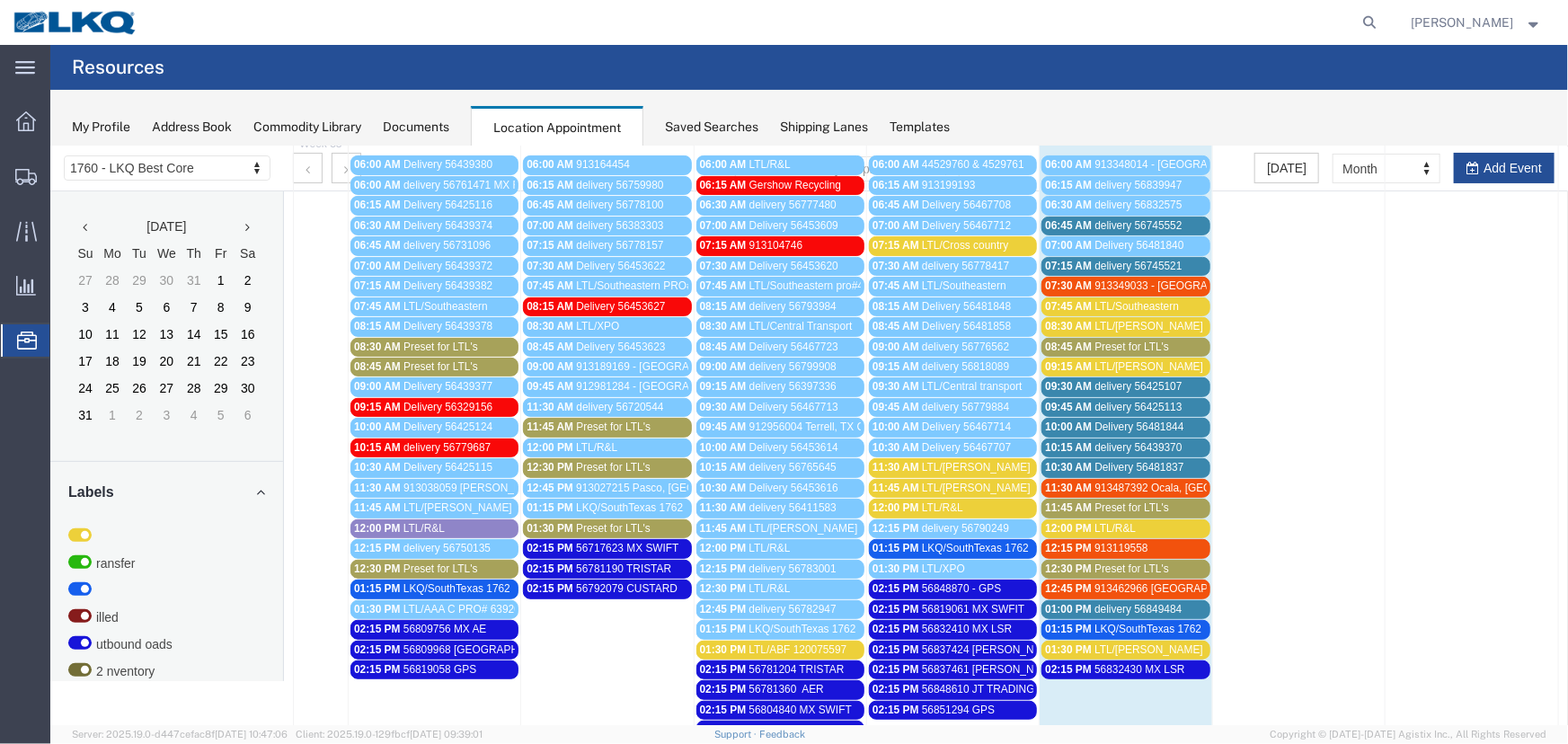
click at [1160, 361] on span "LTL/Dugan pro# 2519845 *aptt 0915*" at bounding box center [1210, 366] width 234 height 13
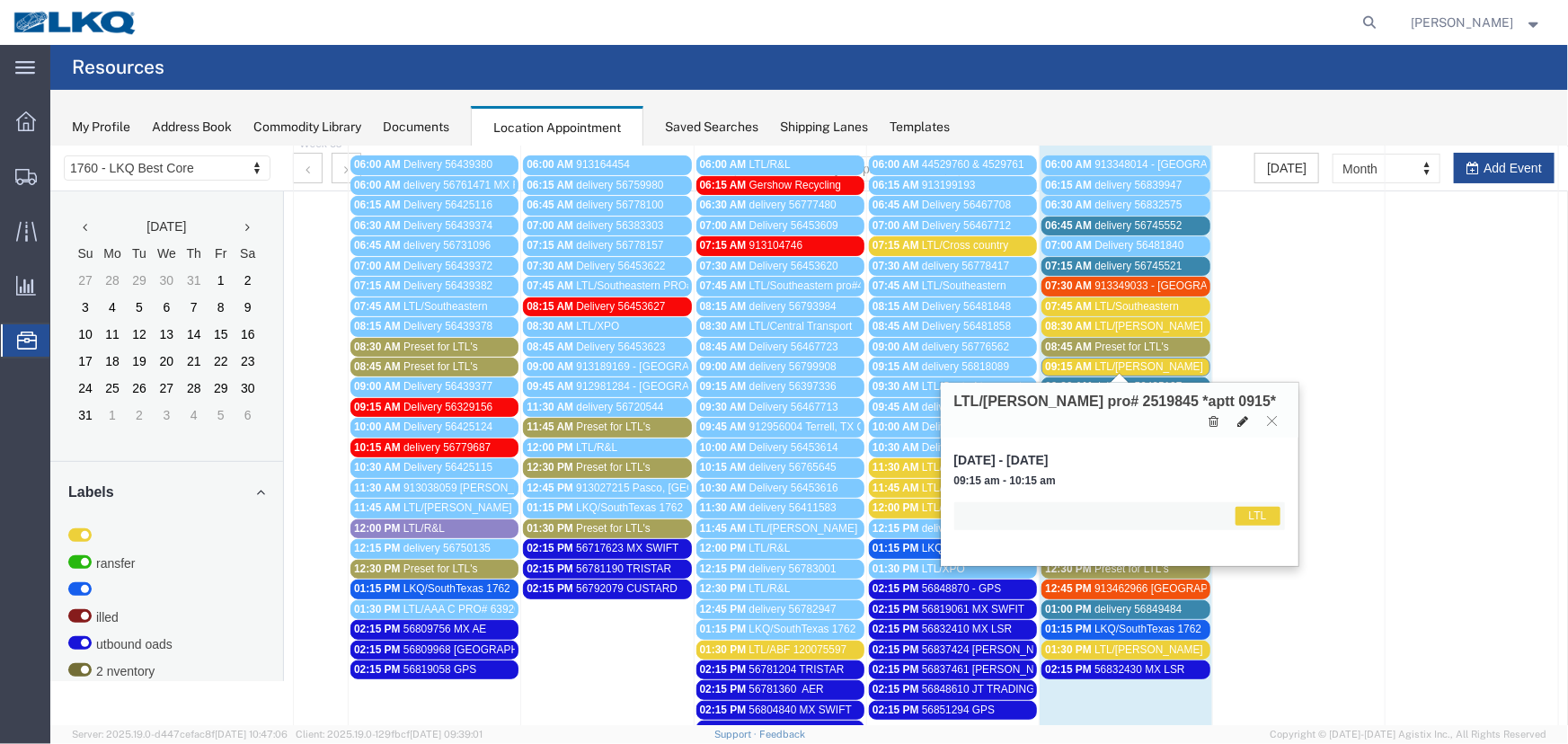
click at [1245, 414] on icon at bounding box center [1243, 420] width 11 height 13
select select "25"
select select "1"
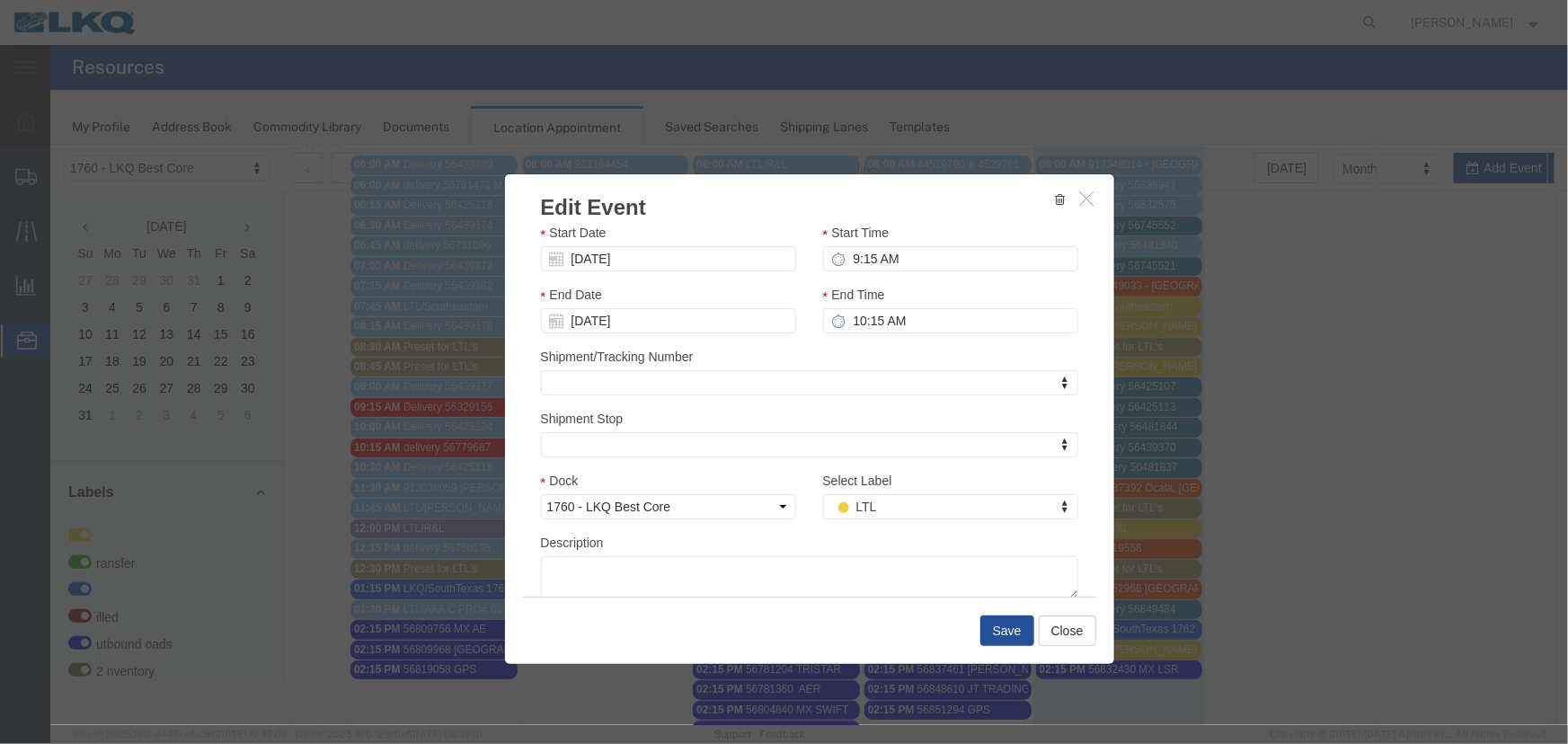
scroll to position [0, 0]
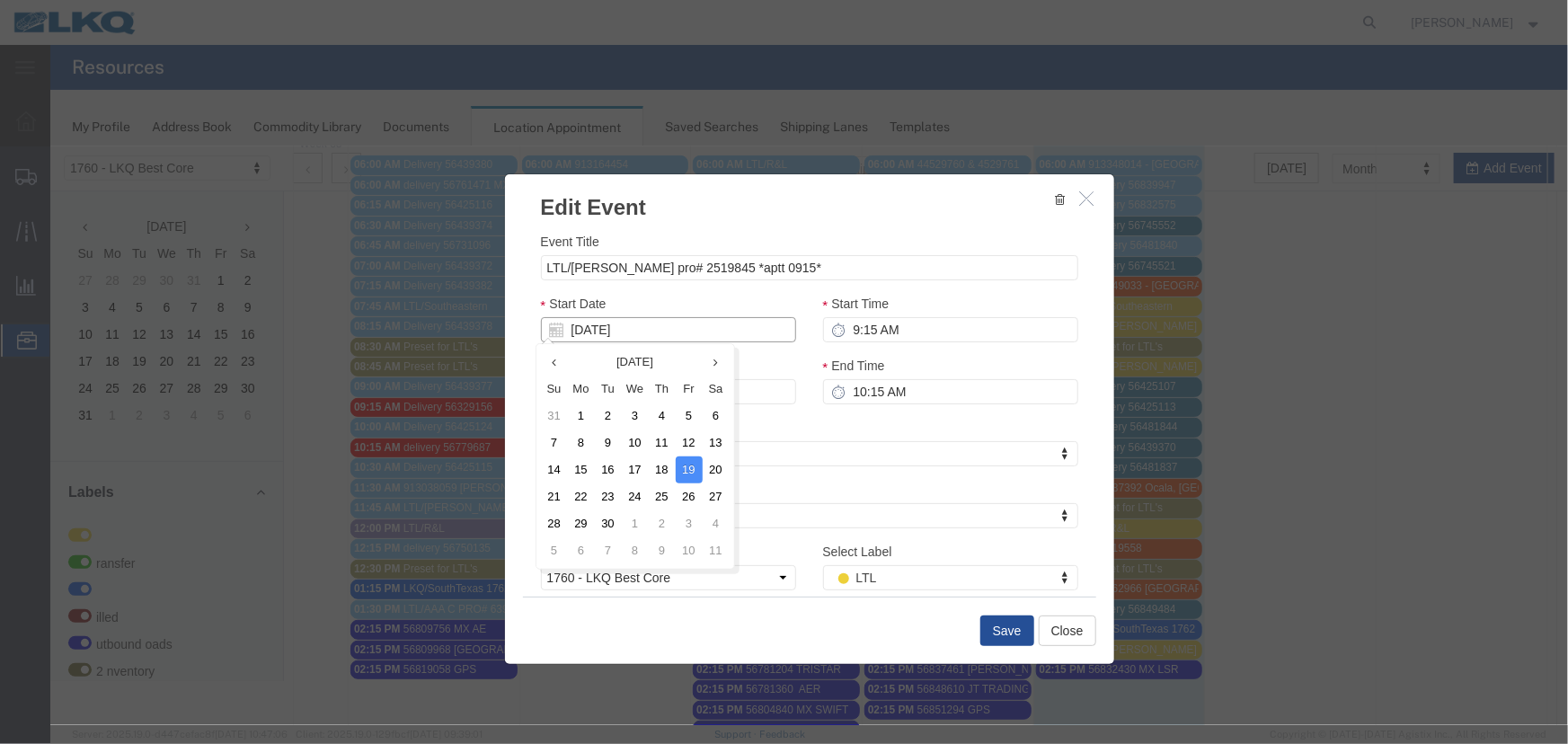
click at [632, 337] on input "09/19/2025" at bounding box center [668, 328] width 255 height 25
click at [580, 502] on td "22" at bounding box center [580, 495] width 27 height 27
type input "[DATE]"
click at [1004, 627] on button "Save" at bounding box center [1007, 629] width 54 height 31
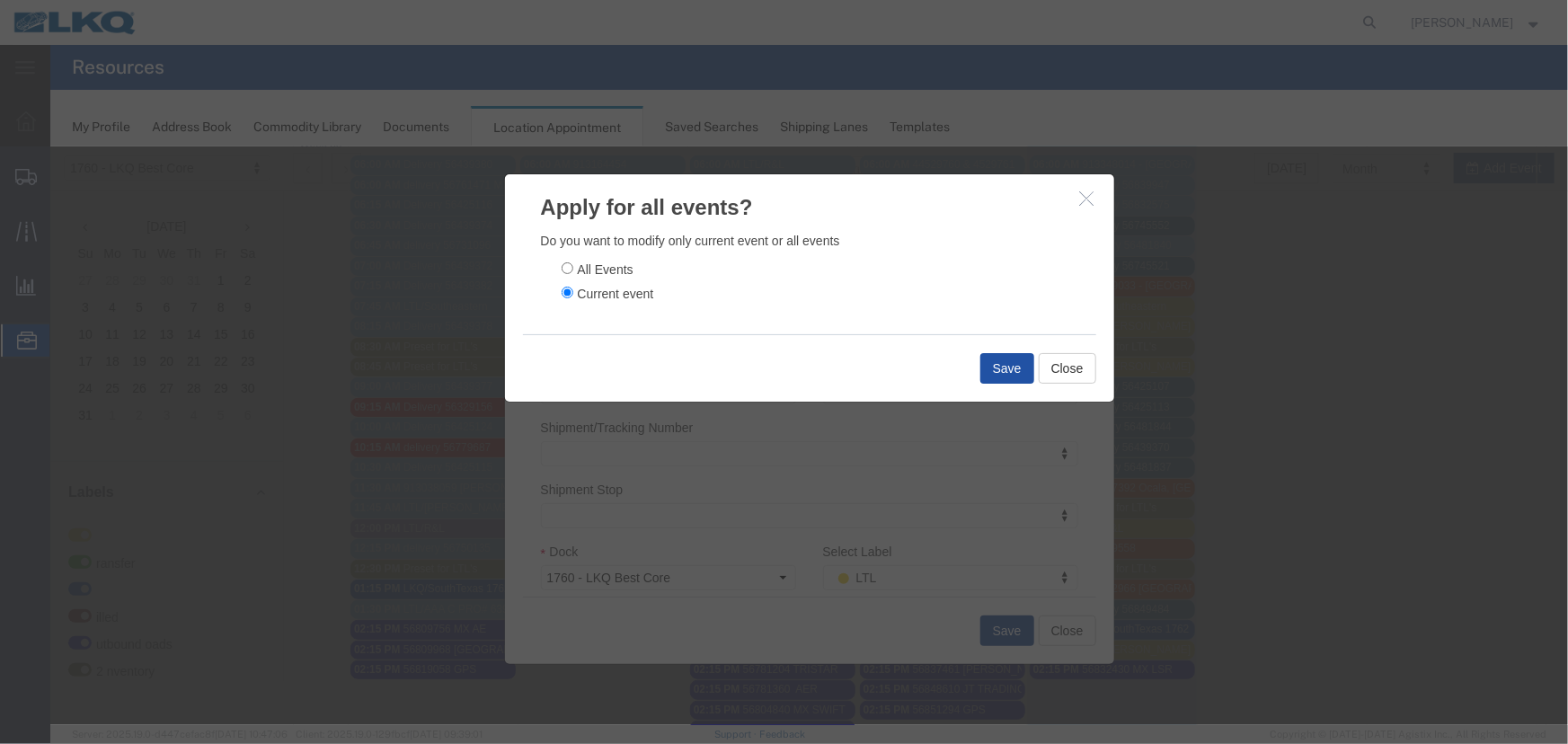
click at [998, 375] on button "Save" at bounding box center [1007, 368] width 54 height 31
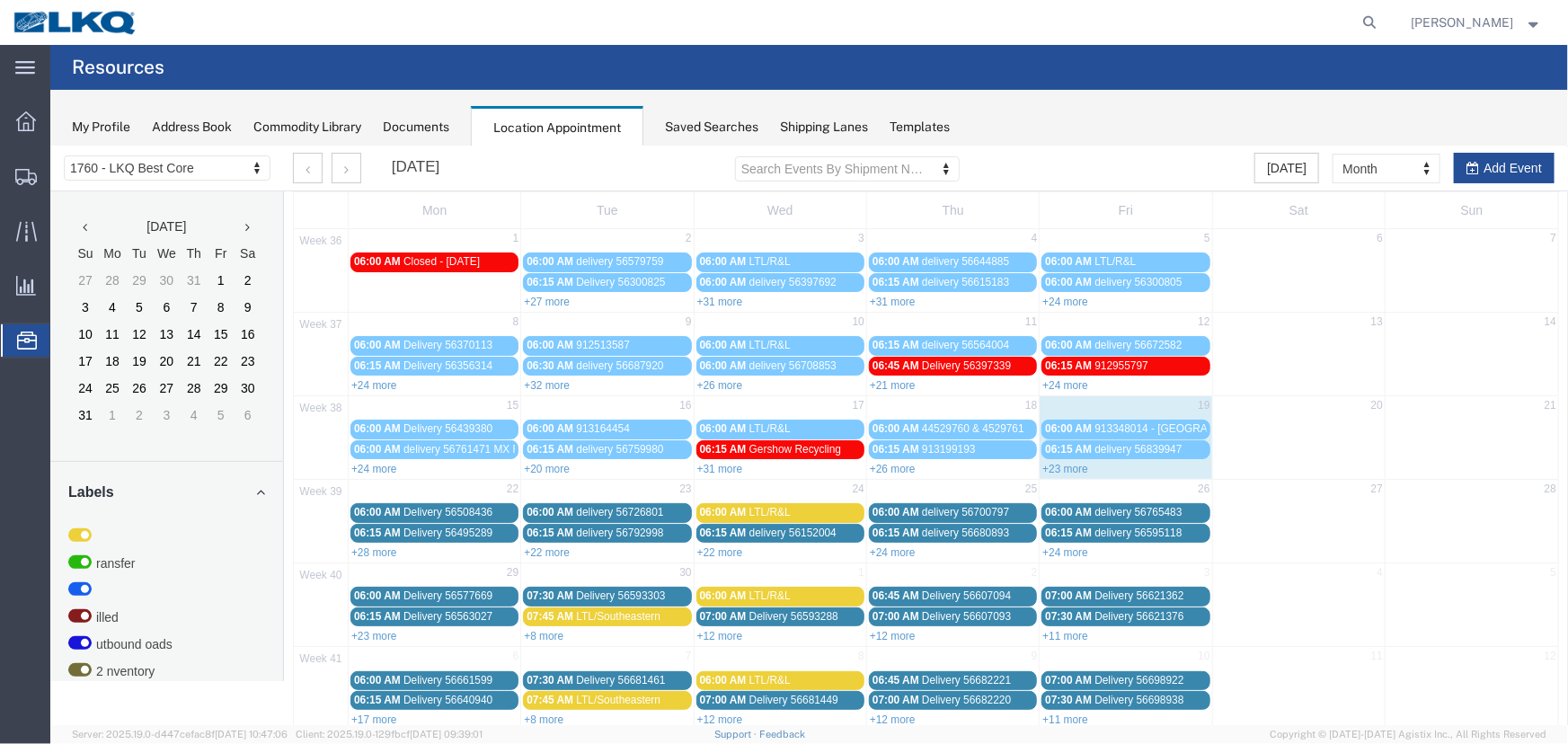
scroll to position [61, 0]
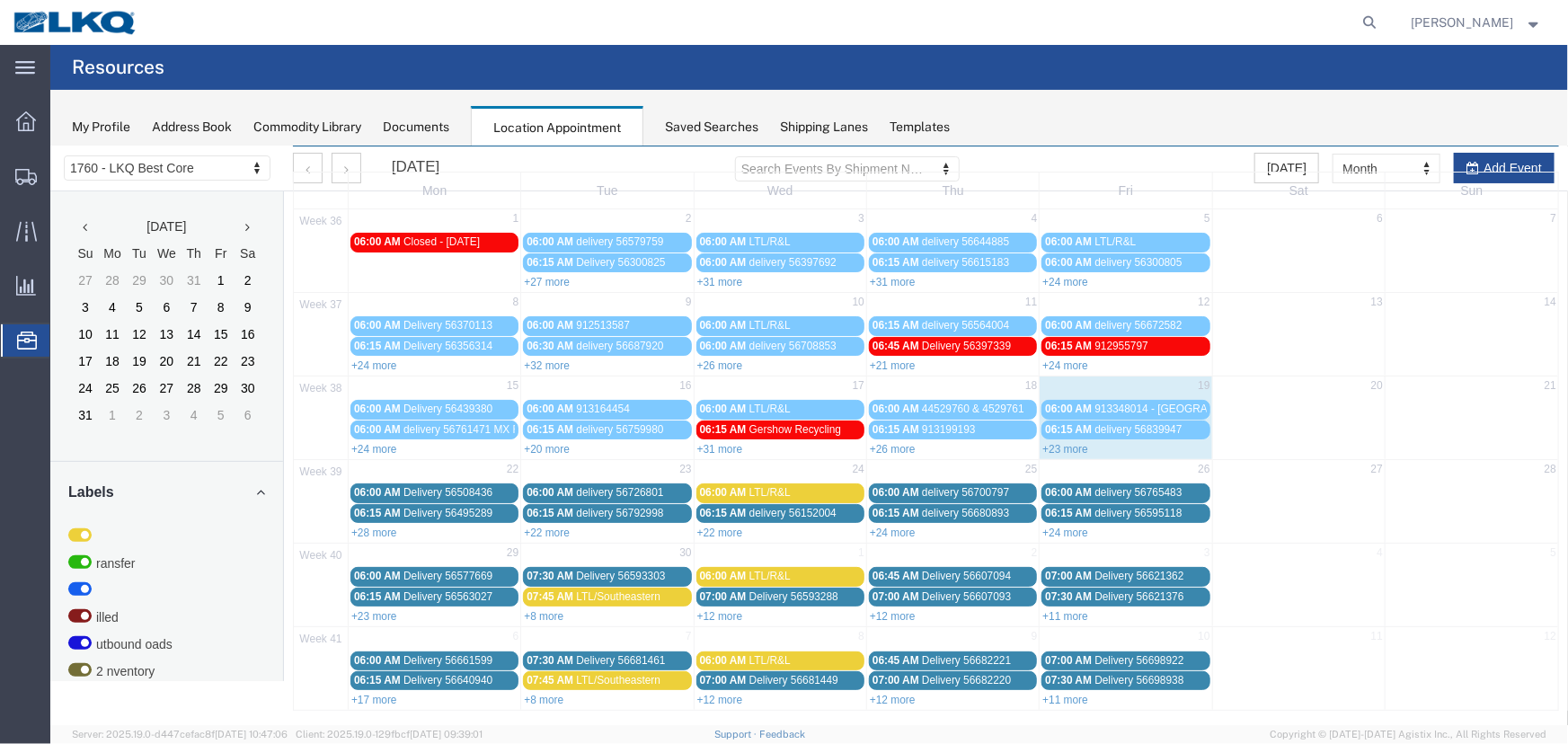
click at [364, 530] on link "+28 more" at bounding box center [373, 532] width 45 height 13
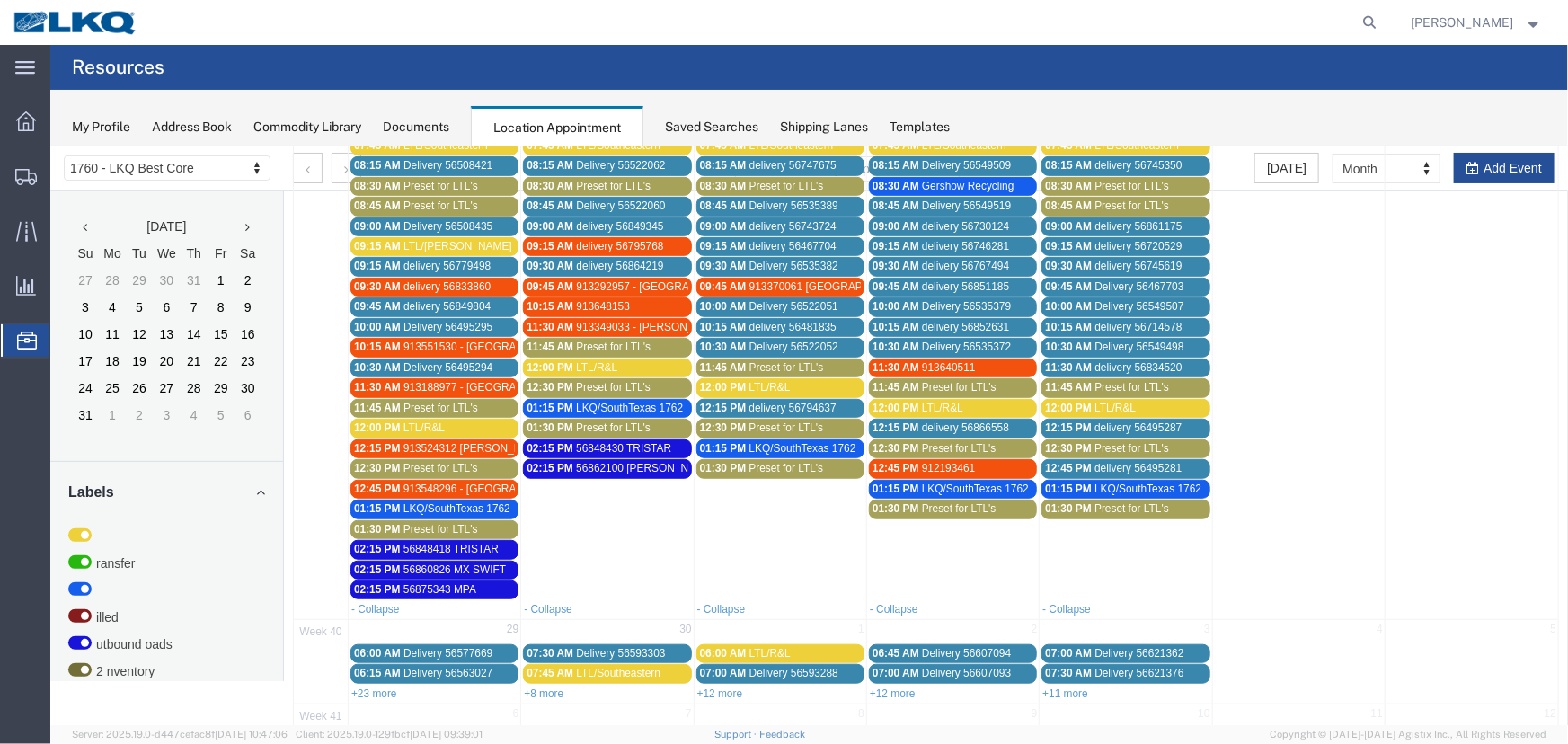
scroll to position [551, 0]
click at [414, 244] on span "LTL/Dugan pro# 2519845 *aptt 0915*" at bounding box center [520, 244] width 234 height 13
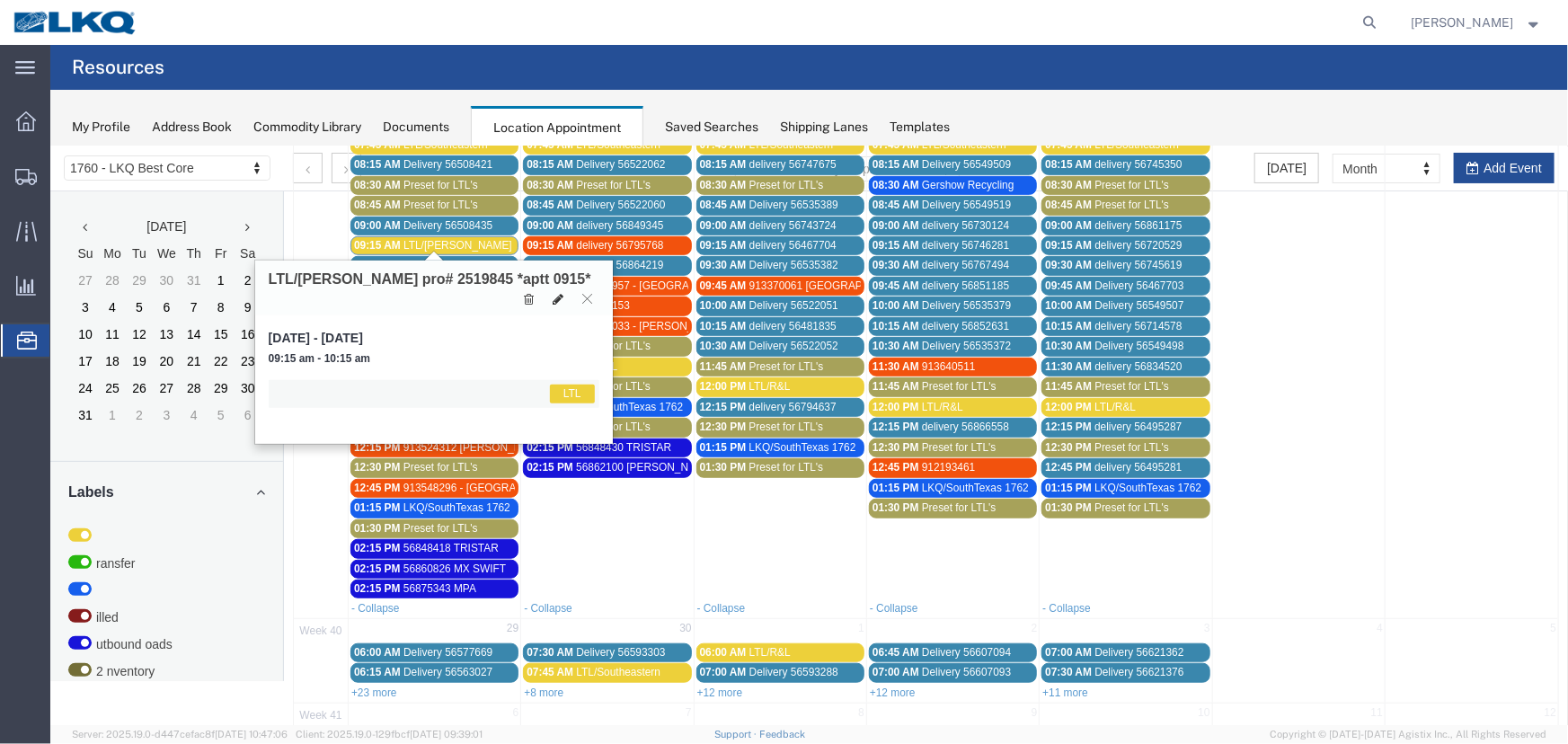
click at [554, 292] on icon at bounding box center [557, 298] width 11 height 13
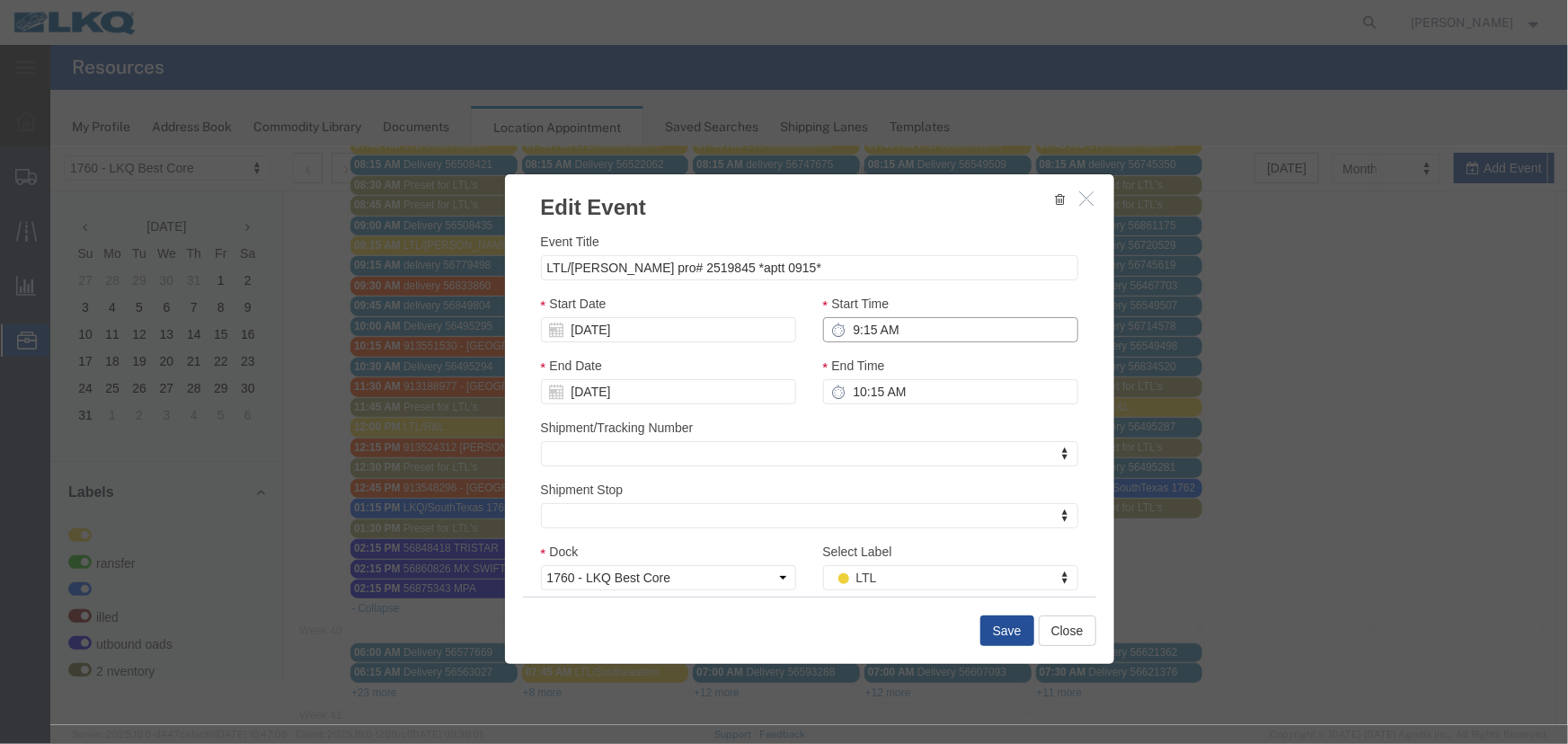
click at [890, 328] on input "9:15 AM" at bounding box center [949, 328] width 255 height 25
type input "8:15 AM"
type input "9:15 AM"
type input "8:45 AM"
type input "9:45 AM"
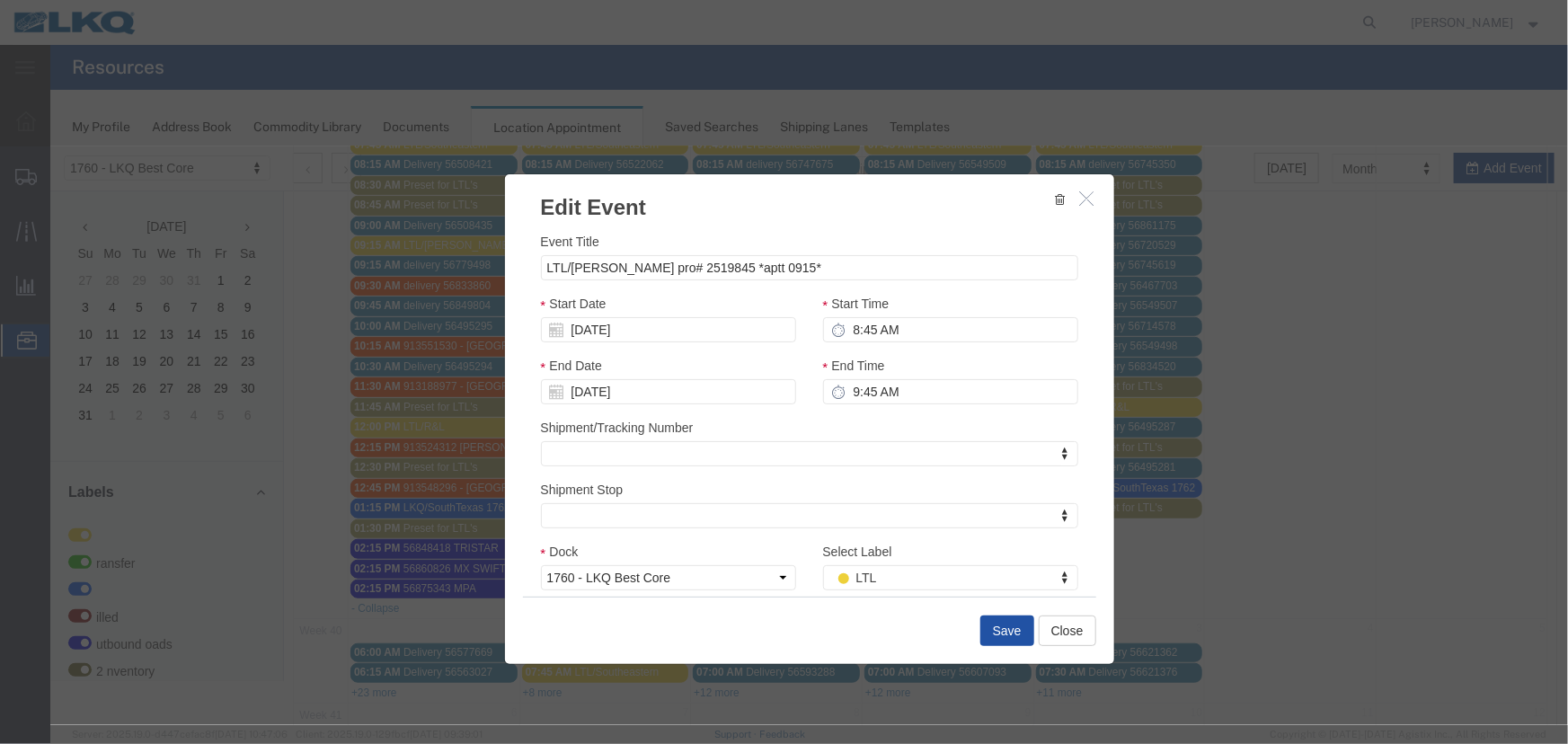
click at [997, 634] on button "Save" at bounding box center [1007, 629] width 54 height 31
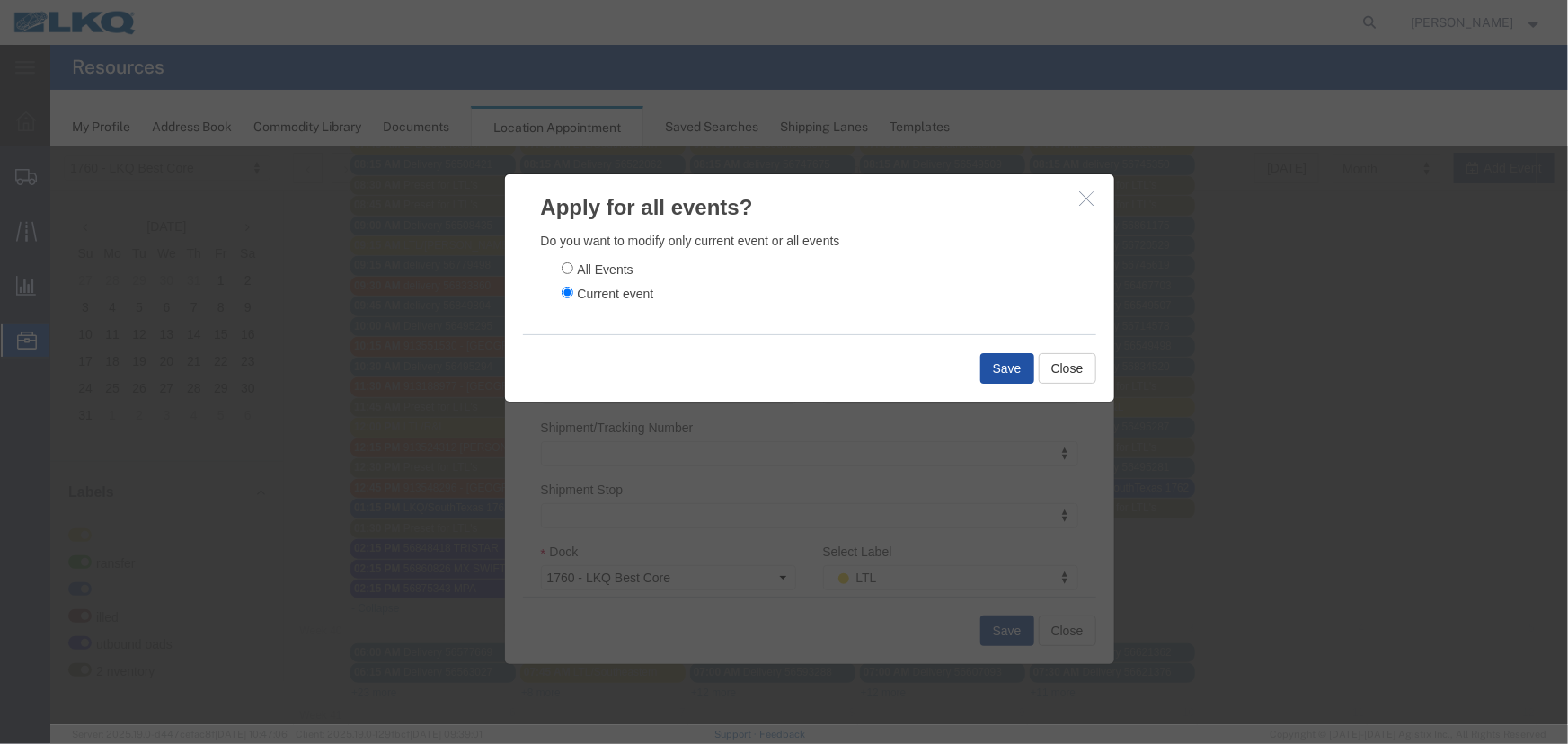
click at [1018, 370] on button "Save" at bounding box center [1007, 368] width 54 height 31
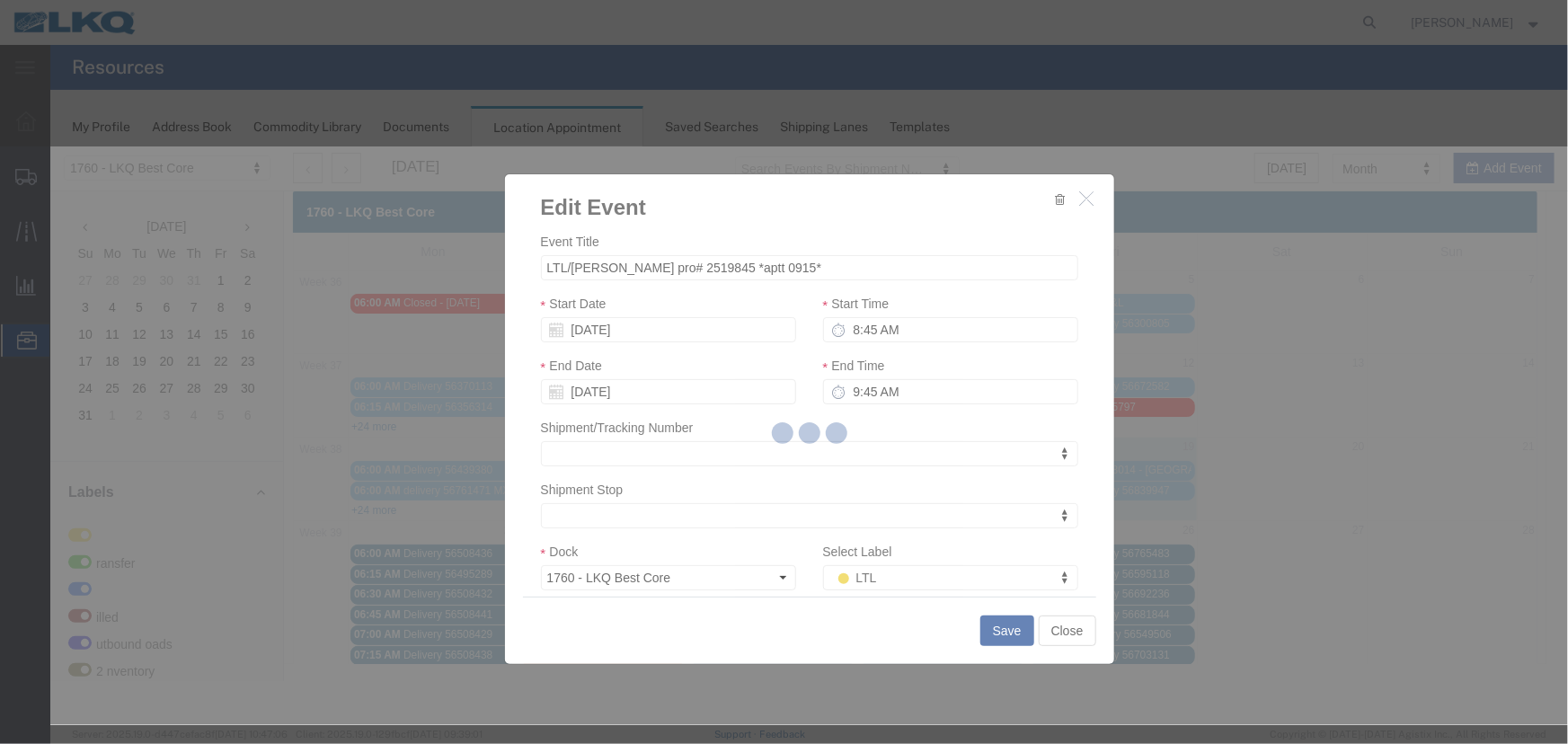
scroll to position [0, 0]
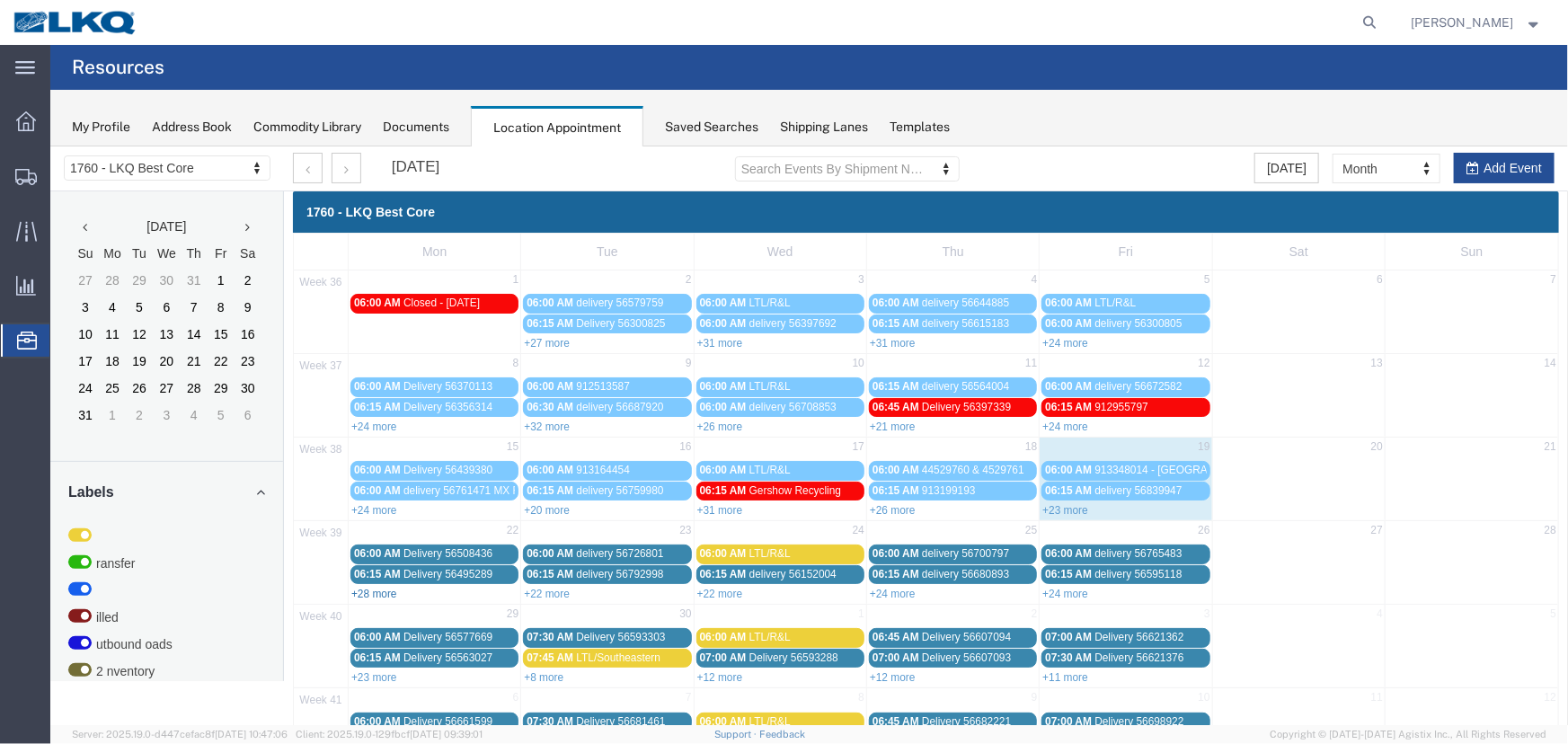
click at [368, 590] on link "+28 more" at bounding box center [373, 593] width 45 height 13
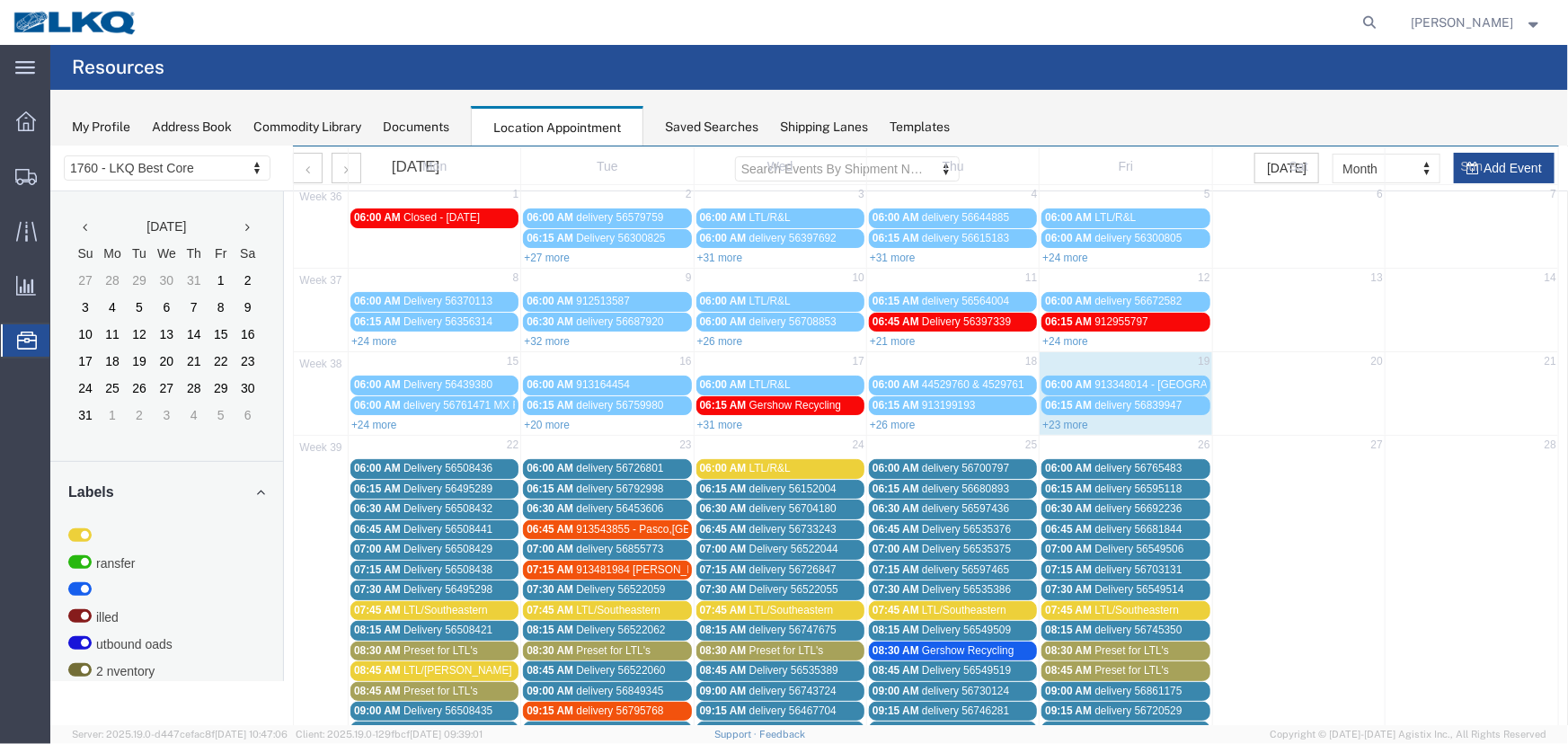
scroll to position [326, 0]
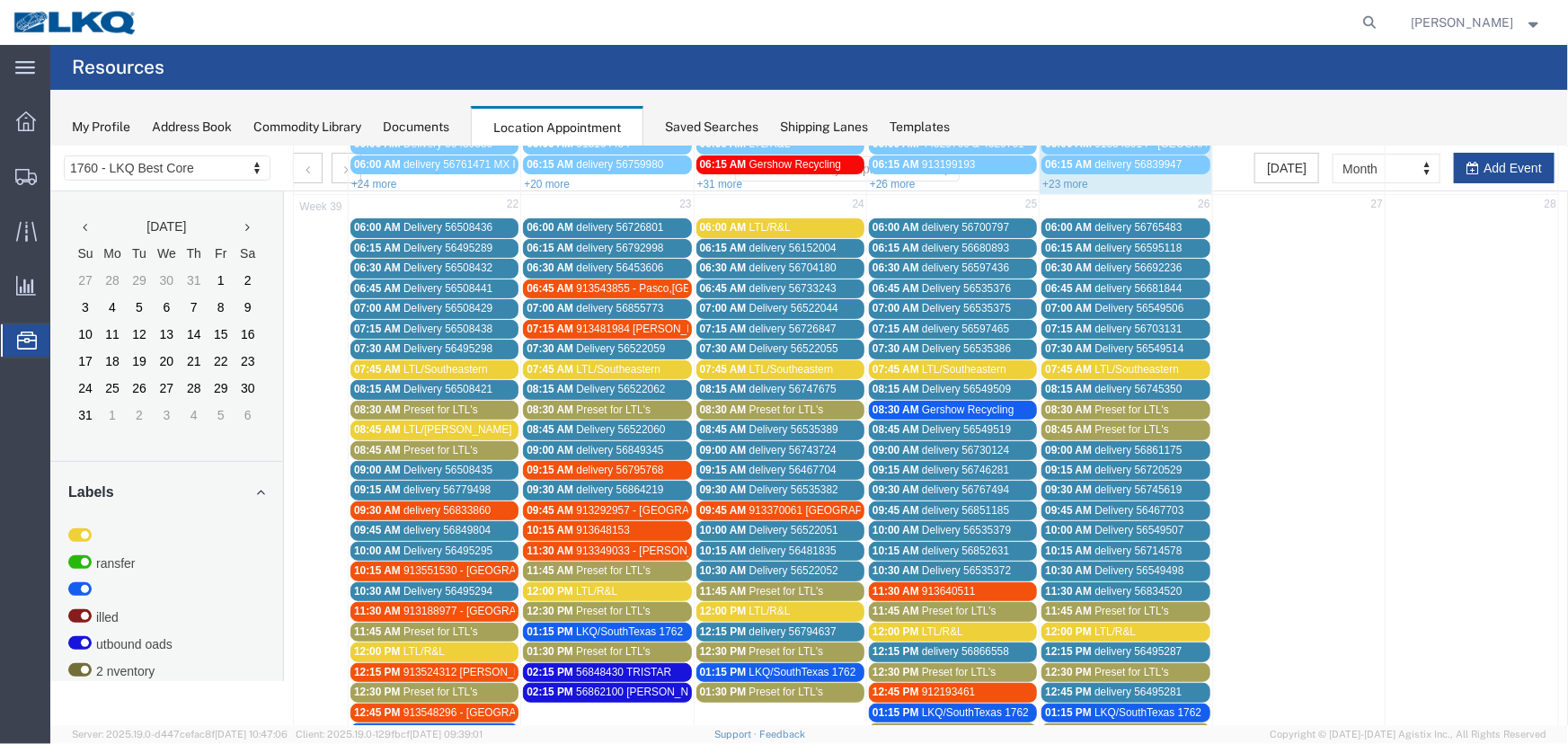
click at [400, 448] on div "08:45 AM Preset for LTL's" at bounding box center [433, 450] width 161 height 14
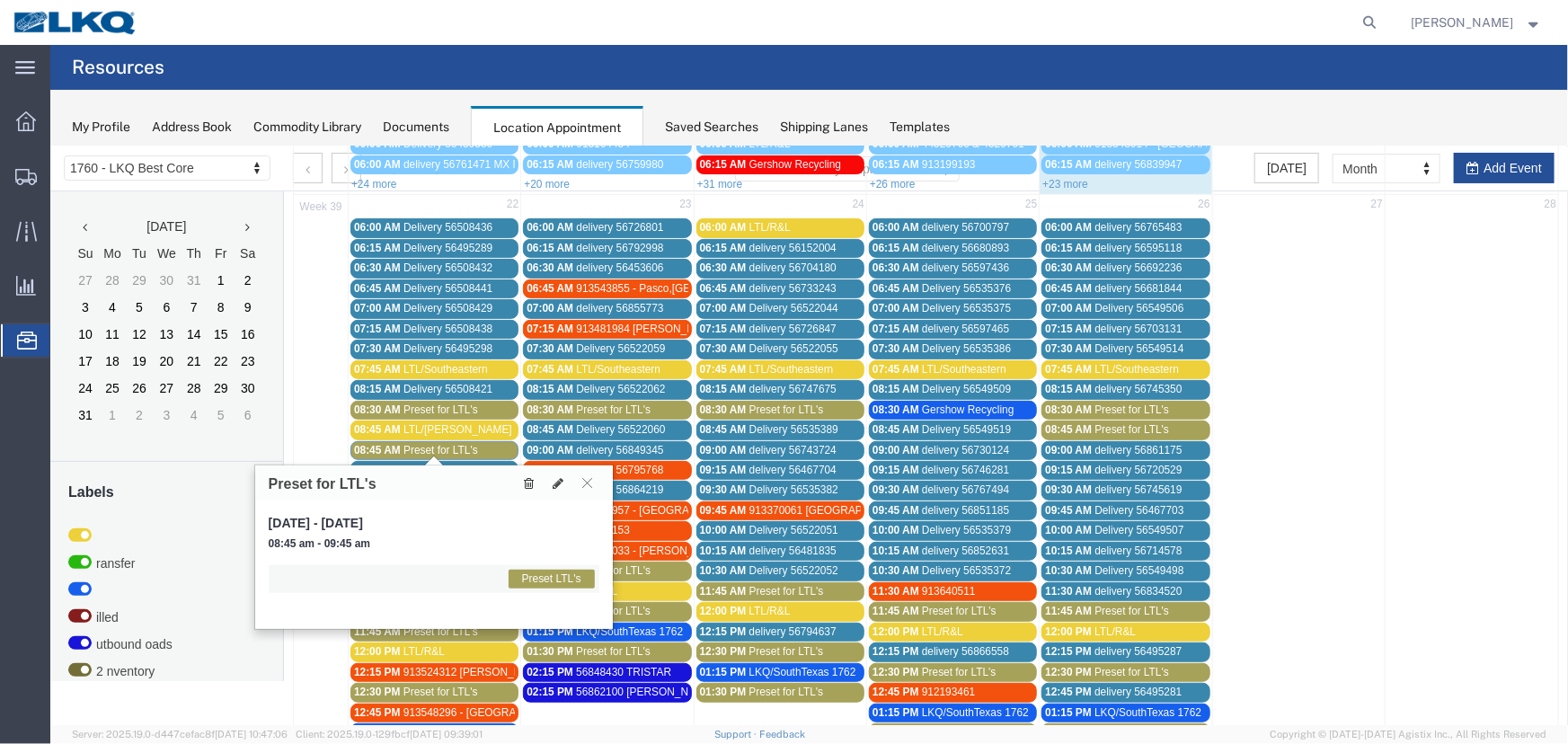
click at [528, 480] on icon at bounding box center [528, 482] width 10 height 13
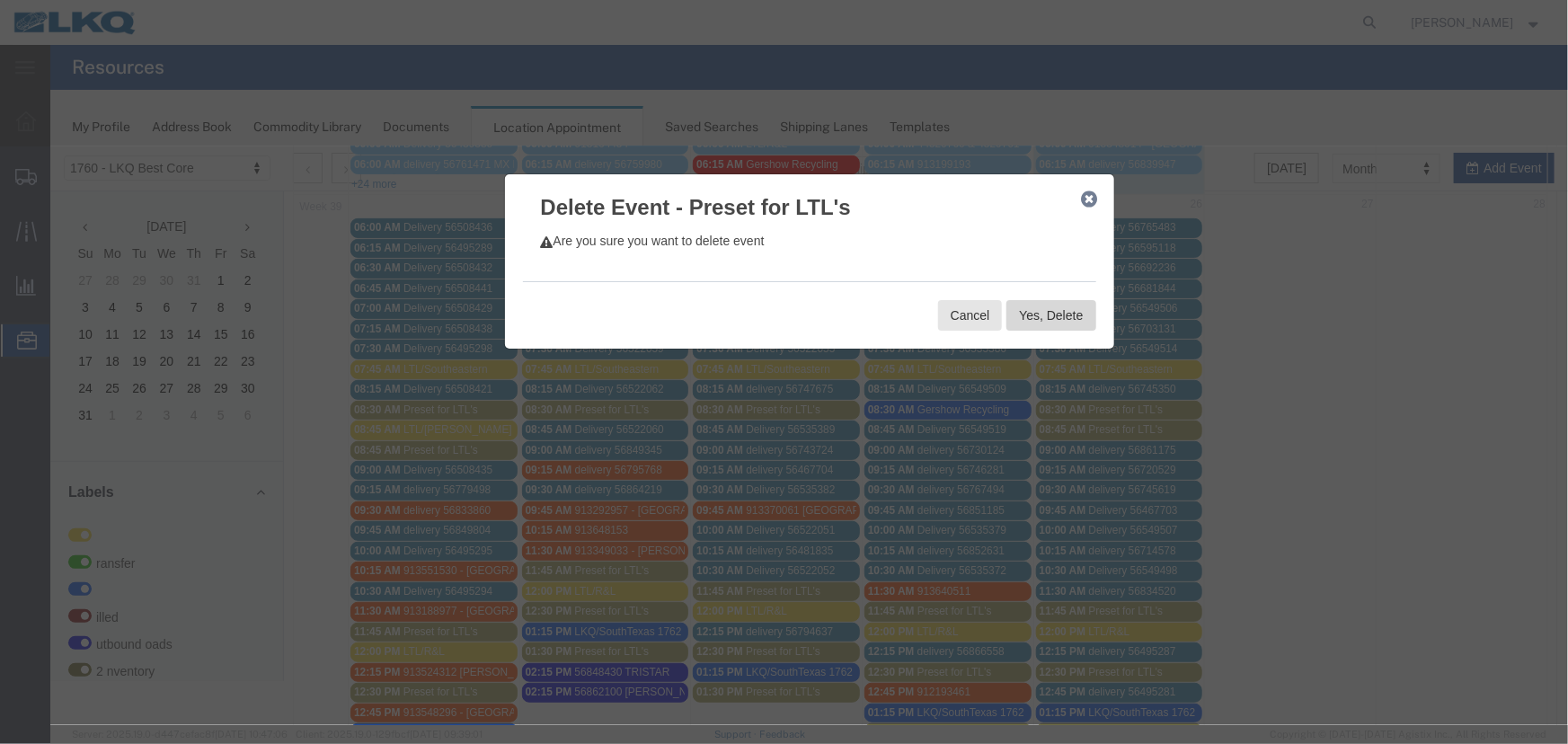
click at [1062, 307] on button "Yes, Delete" at bounding box center [1050, 314] width 89 height 31
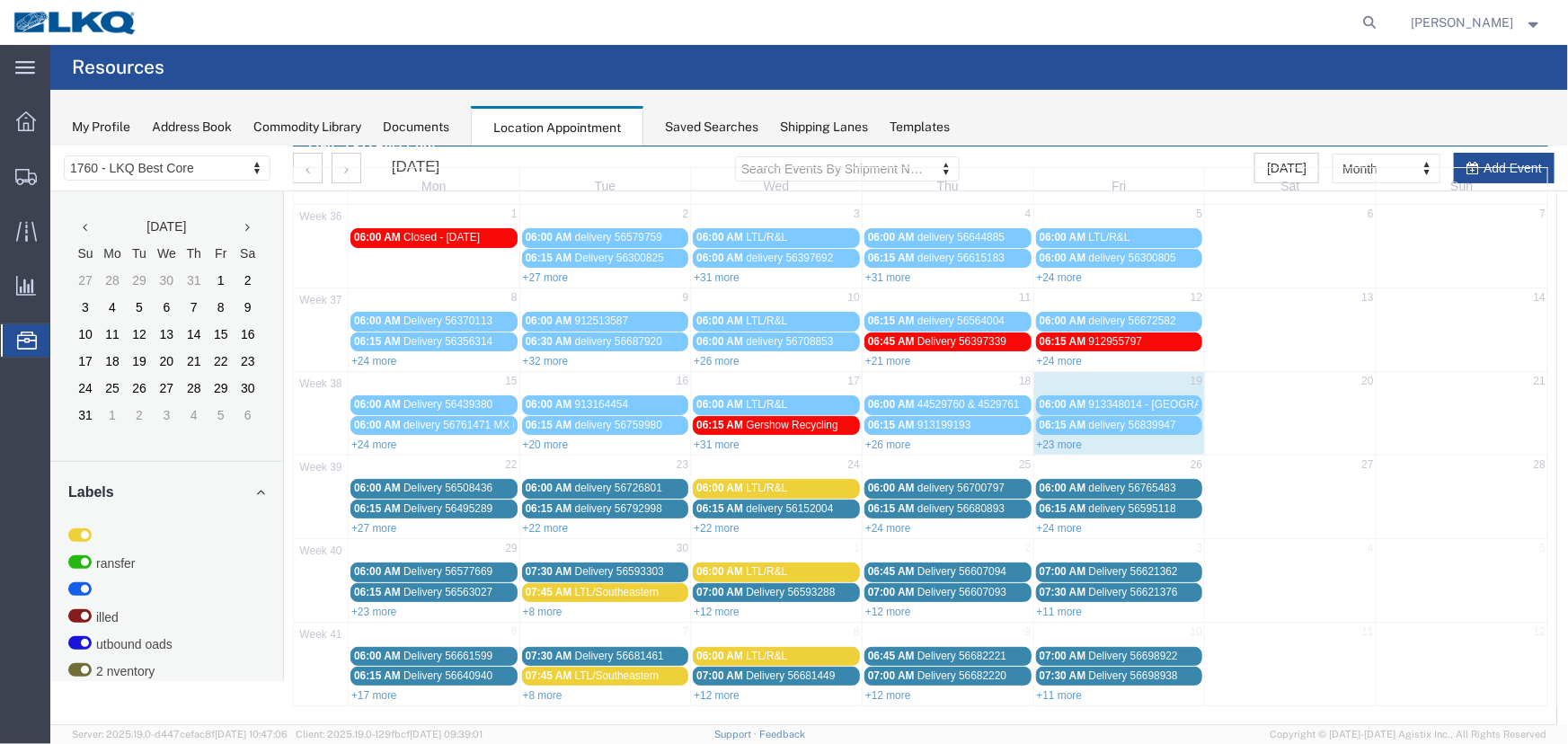
scroll to position [61, 0]
